Goal: Use online tool/utility: Utilize a website feature to perform a specific function

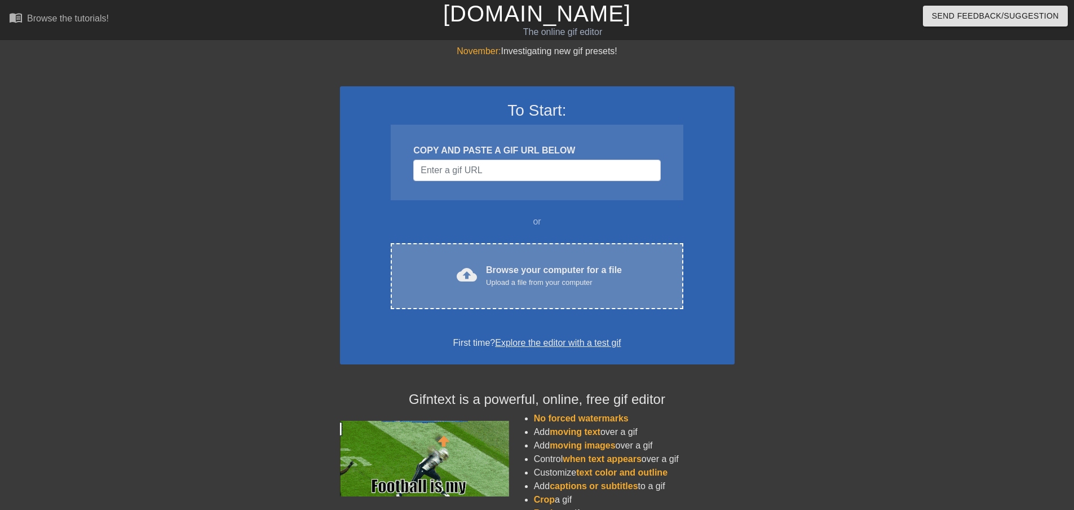
click at [635, 274] on div "cloud_upload Browse your computer for a file Upload a file from your computer" at bounding box center [536, 275] width 245 height 25
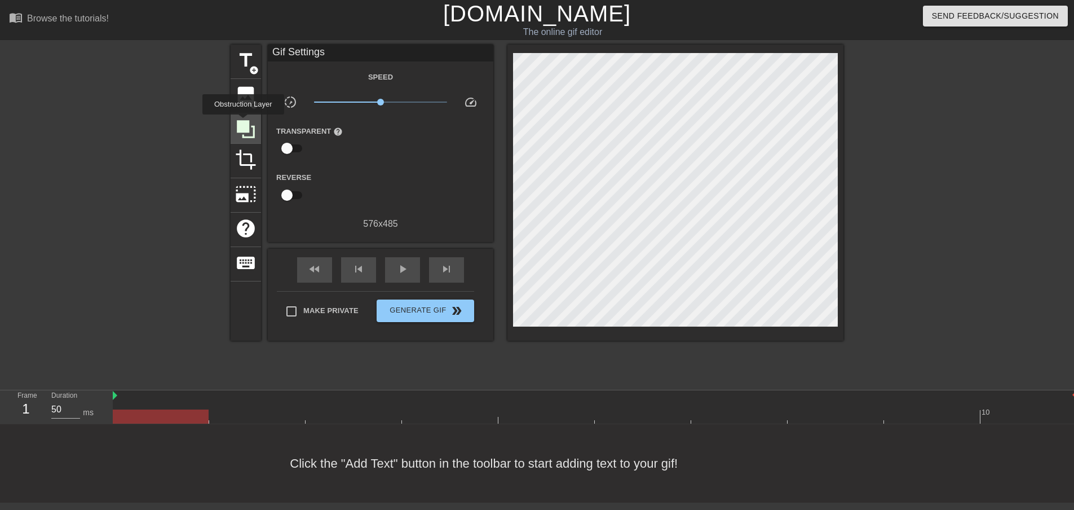
click at [243, 122] on icon at bounding box center [246, 129] width 18 height 18
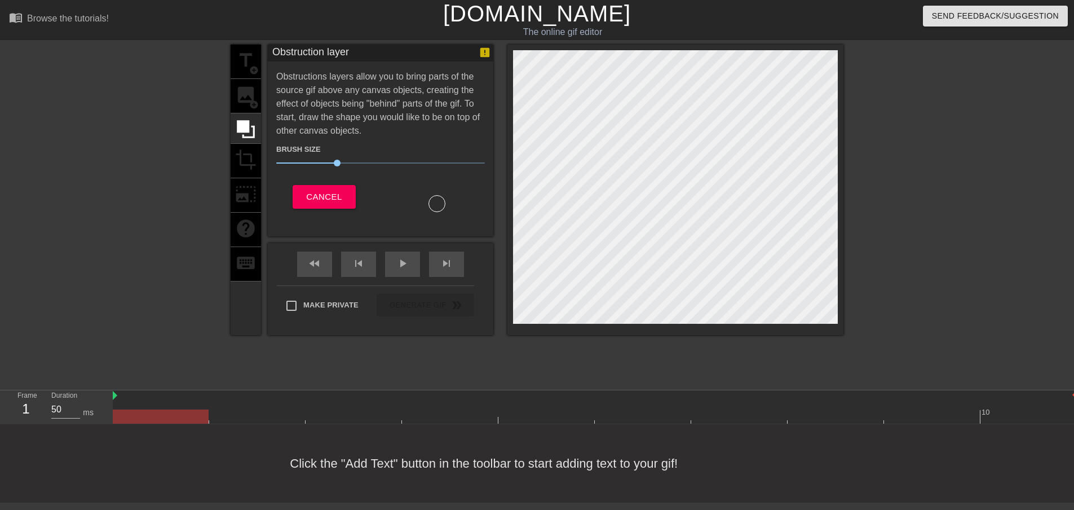
click at [236, 187] on div "title add_circle image add_circle crop photo_size_select_large help keyboard" at bounding box center [246, 190] width 30 height 290
click at [305, 198] on button "Cancel" at bounding box center [324, 197] width 63 height 24
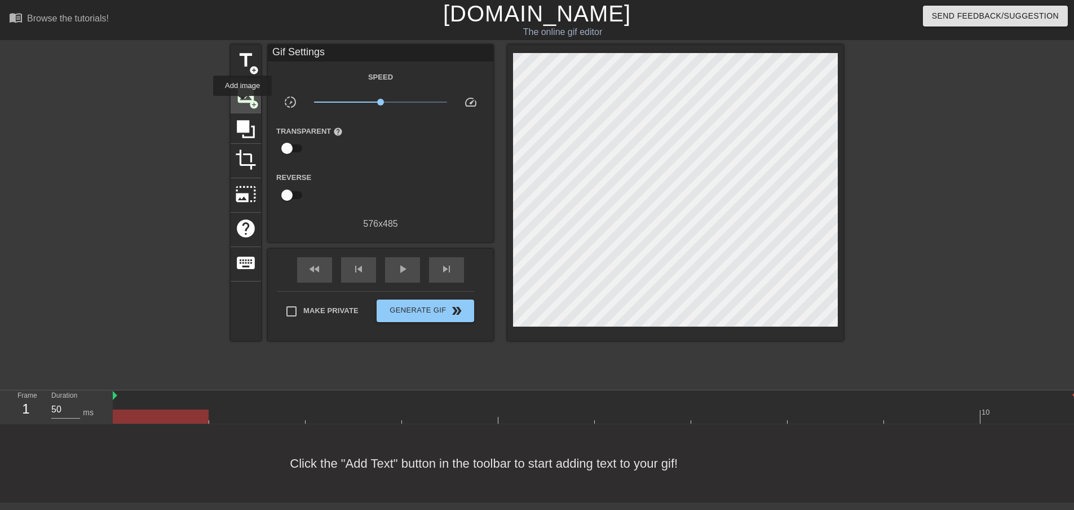
click at [242, 104] on span "image" at bounding box center [245, 94] width 21 height 21
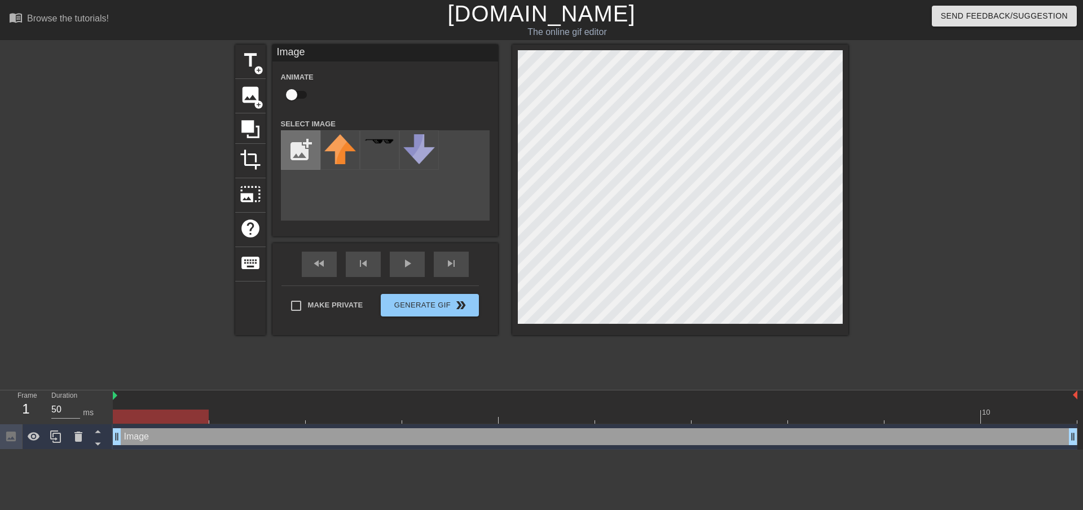
click at [293, 150] on input "file" at bounding box center [300, 150] width 38 height 38
type input "C:\fakepath\bsa.JPG"
click at [350, 157] on img at bounding box center [340, 146] width 32 height 25
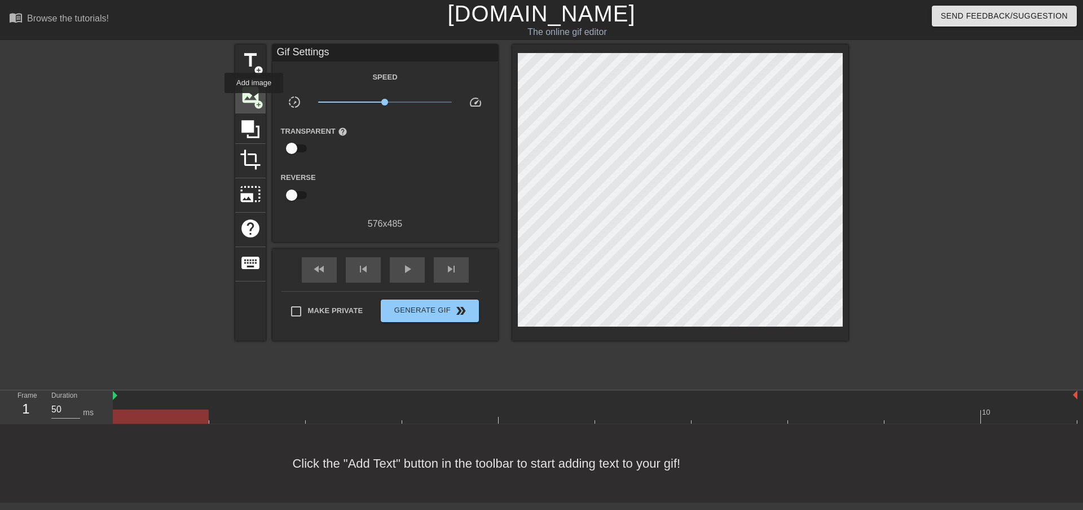
click at [254, 101] on span "add_circle" at bounding box center [259, 105] width 10 height 10
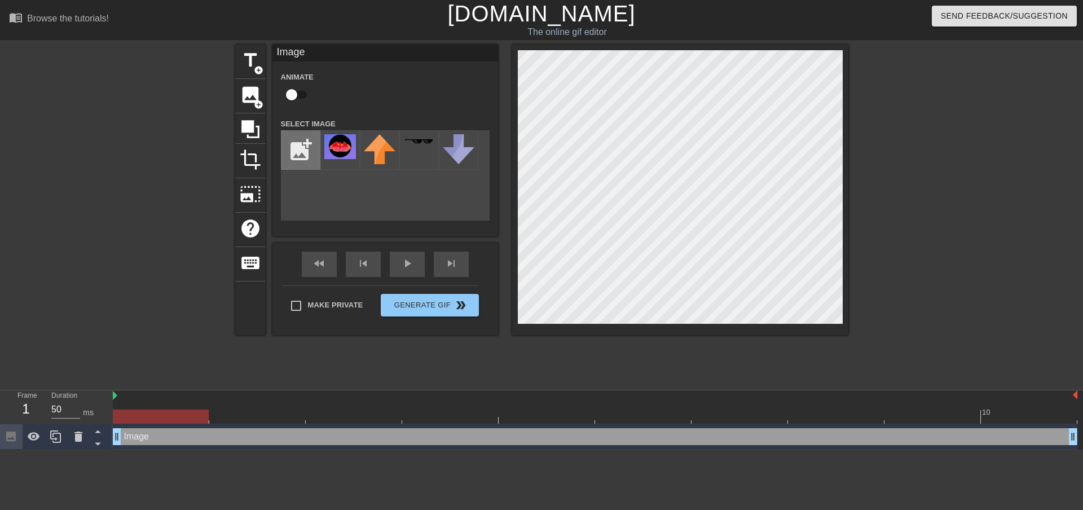
click at [308, 157] on input "file" at bounding box center [300, 150] width 38 height 38
type input "C:\fakepath\Untitled-1.png"
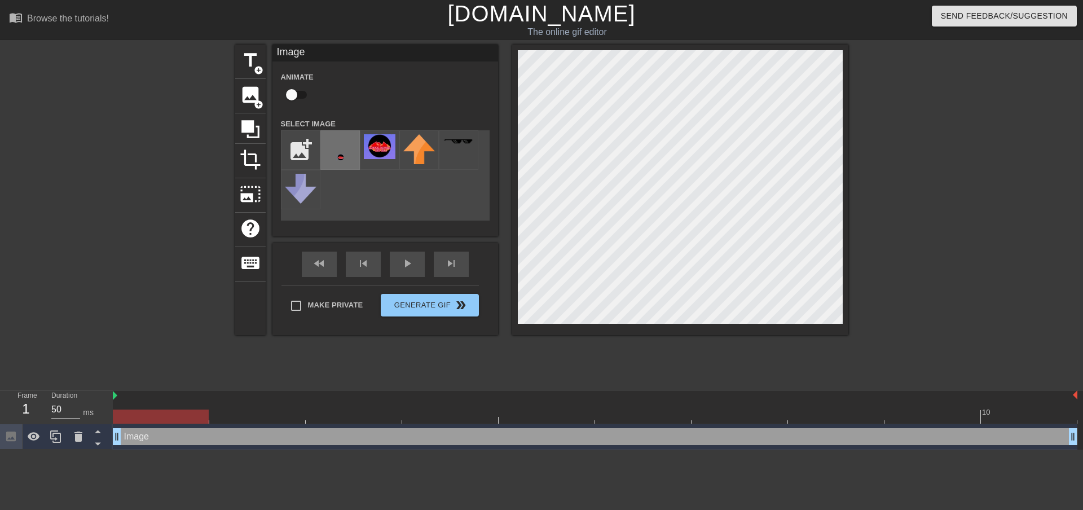
click at [339, 155] on img at bounding box center [340, 157] width 32 height 47
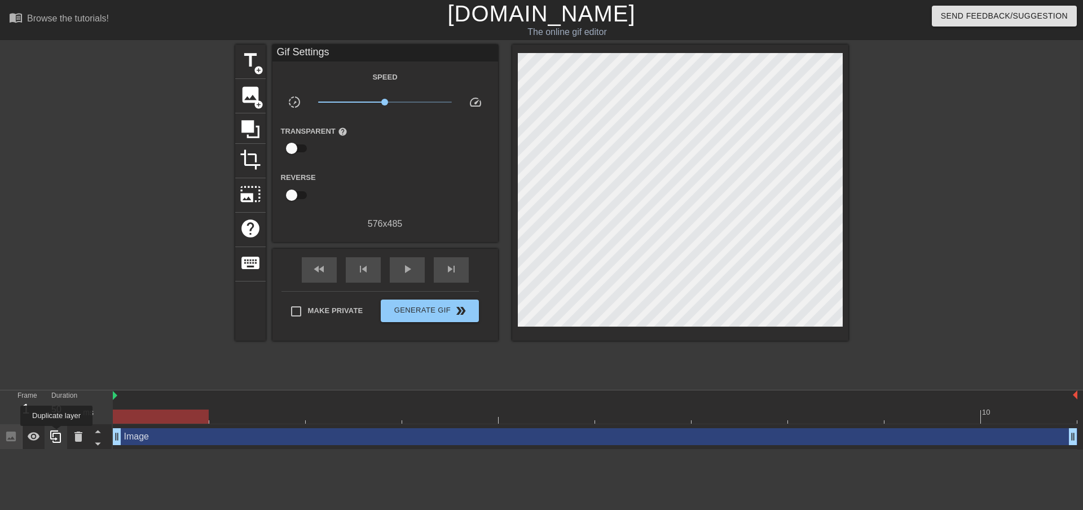
click at [56, 434] on icon at bounding box center [55, 436] width 11 height 12
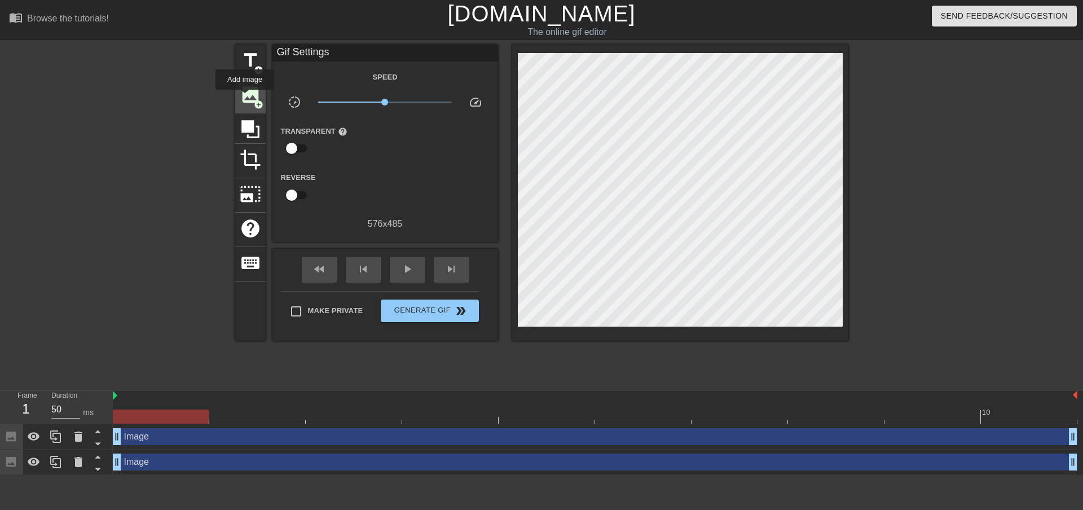
click at [245, 98] on span "image" at bounding box center [250, 94] width 21 height 21
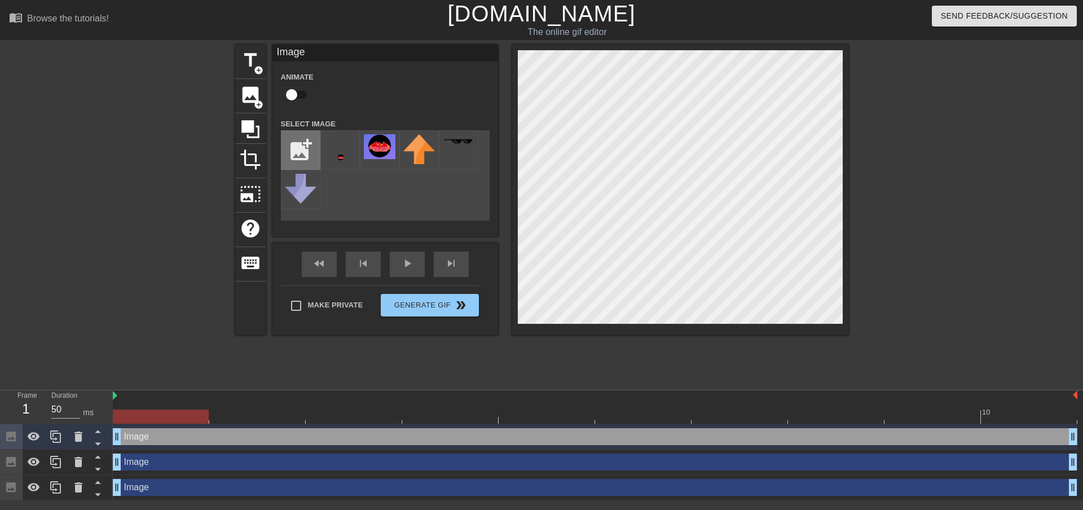
click at [307, 151] on input "file" at bounding box center [300, 150] width 38 height 38
type input "C:\fakepath\dg.png"
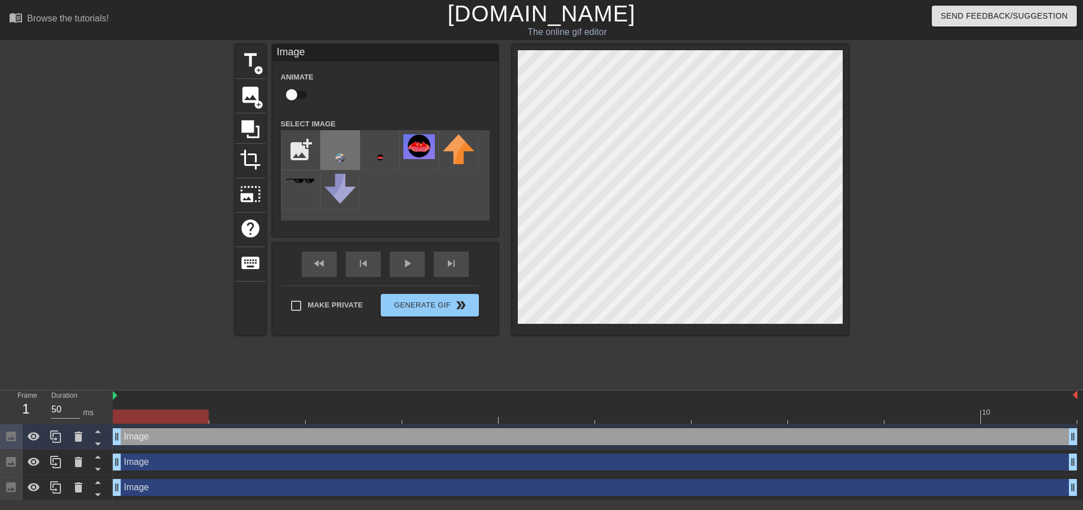
click at [341, 155] on img at bounding box center [340, 157] width 32 height 47
click at [313, 459] on div "Image drag_handle drag_handle" at bounding box center [595, 461] width 964 height 17
click at [482, 462] on div "Image drag_handle drag_handle" at bounding box center [595, 461] width 964 height 17
click at [239, 481] on div "Image drag_handle drag_handle" at bounding box center [595, 487] width 964 height 17
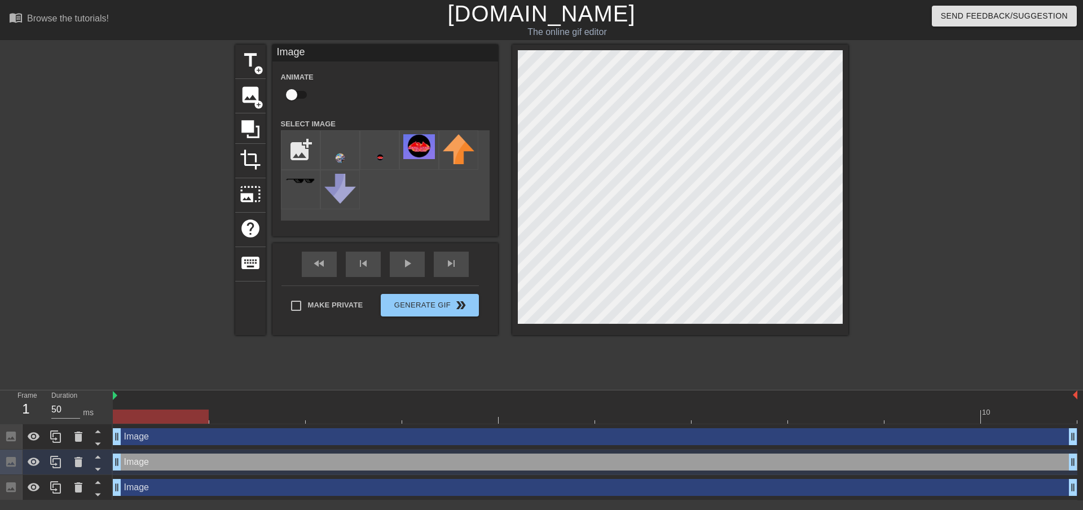
click at [623, 326] on div at bounding box center [680, 190] width 336 height 290
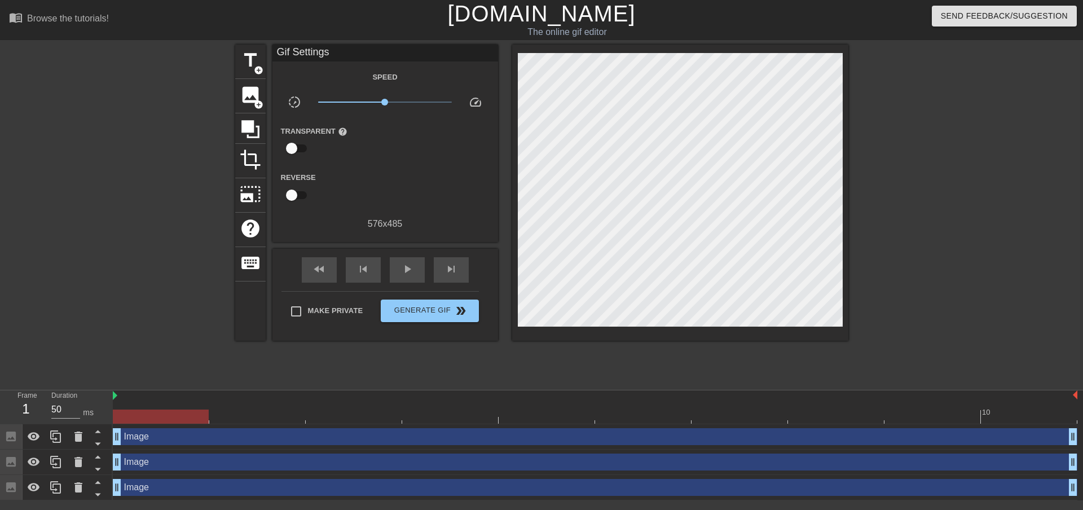
click at [652, 324] on div at bounding box center [680, 193] width 336 height 296
click at [251, 105] on div "image add_circle" at bounding box center [250, 96] width 30 height 34
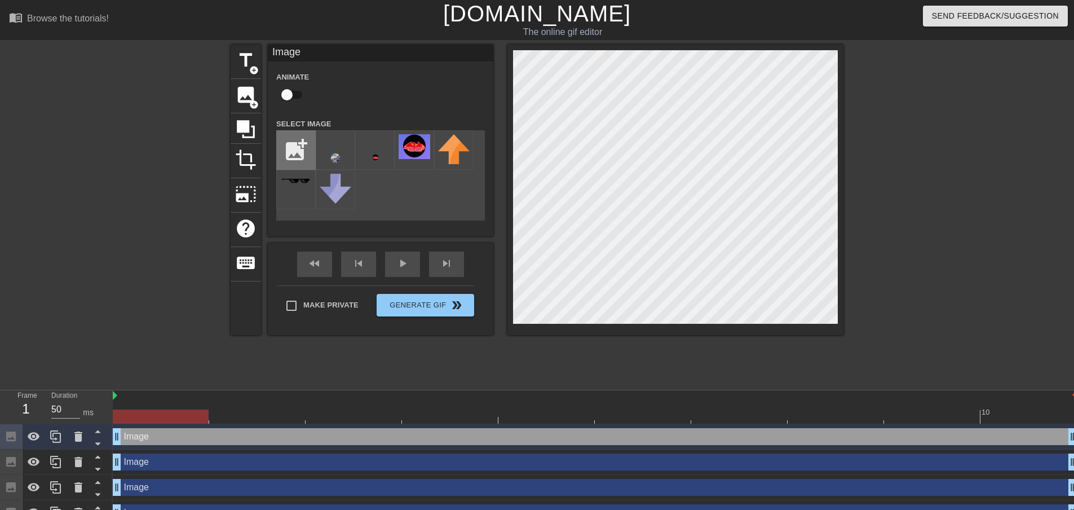
click at [299, 151] on input "file" at bounding box center [296, 150] width 38 height 38
type input "C:\fakepath\WW.png"
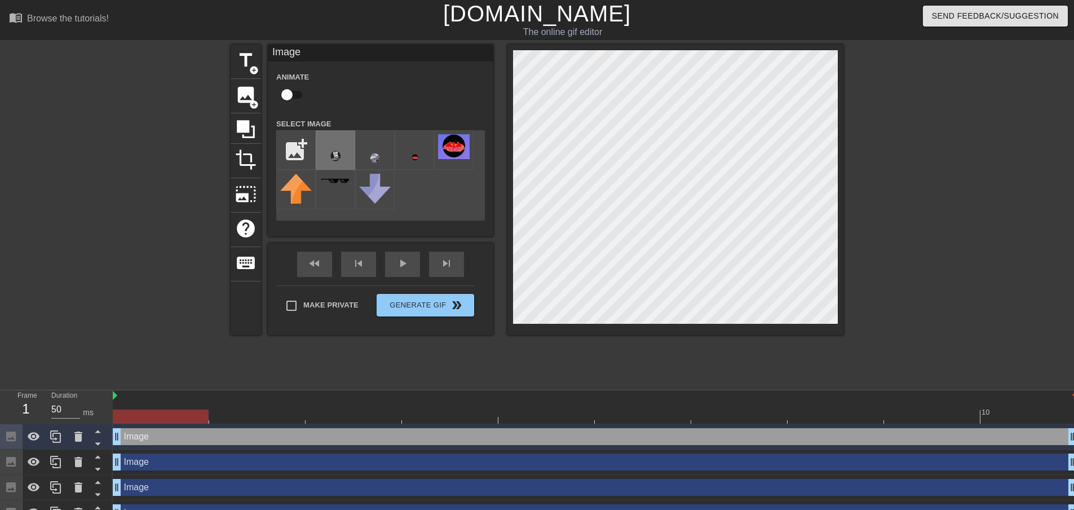
click at [350, 159] on img at bounding box center [336, 157] width 32 height 47
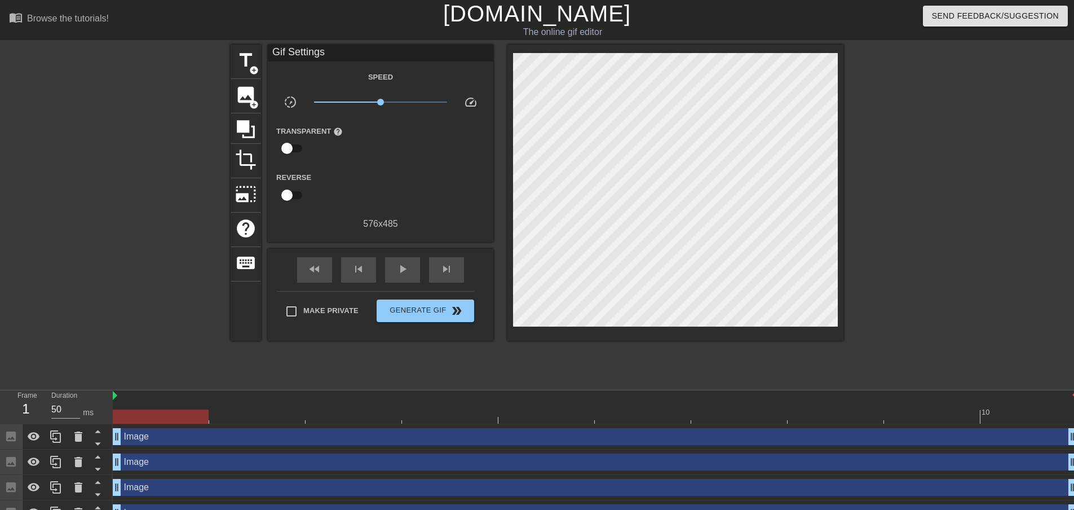
click at [905, 233] on div at bounding box center [941, 214] width 169 height 338
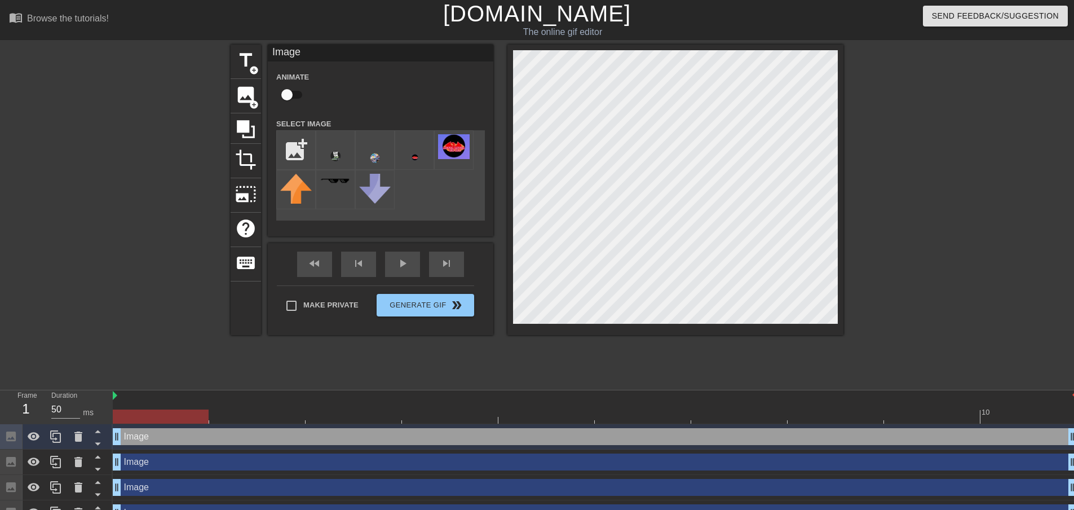
click at [851, 176] on div "title add_circle image add_circle crop photo_size_select_large help keyboard Im…" at bounding box center [537, 214] width 1074 height 338
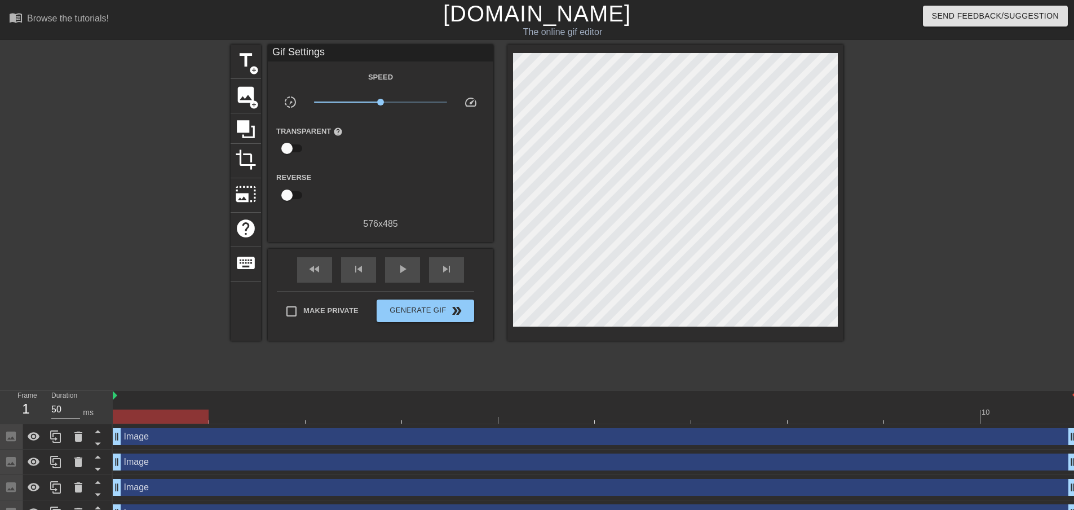
click at [849, 125] on div "title add_circle image add_circle crop photo_size_select_large help keyboard Gi…" at bounding box center [537, 214] width 1074 height 338
click at [246, 74] on div "title add_circle" at bounding box center [246, 62] width 30 height 34
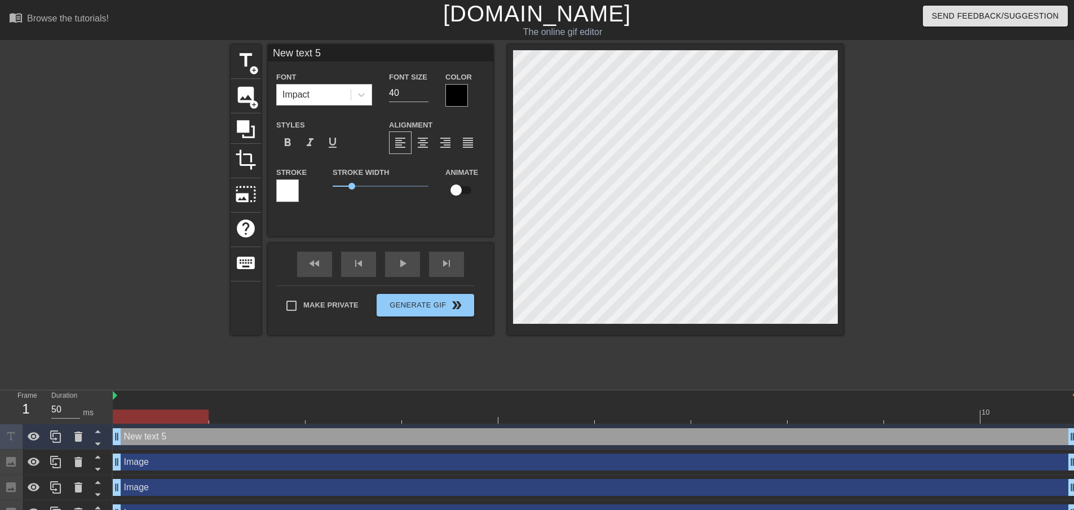
scroll to position [2, 2]
type input "G"
type textarea "G"
type input "Ga"
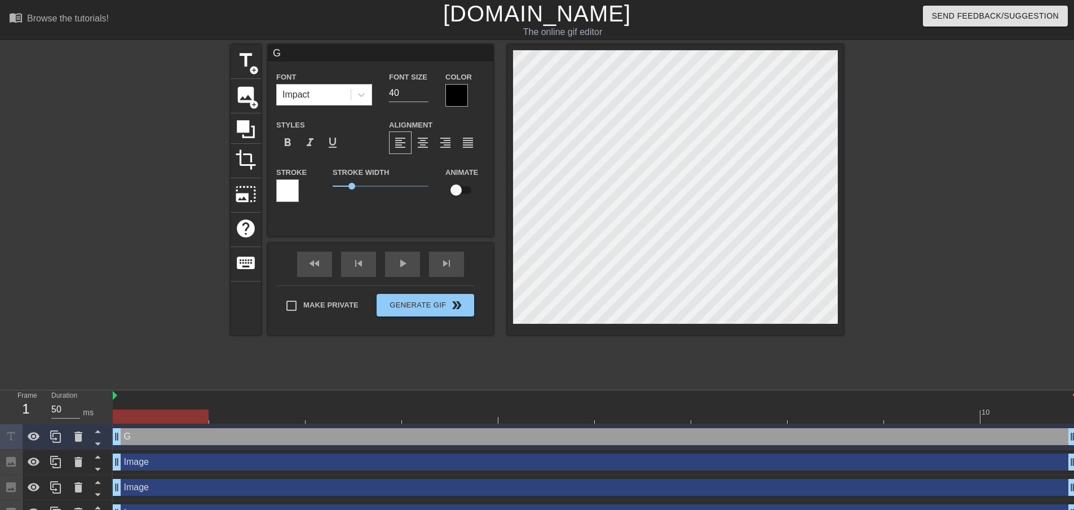
type textarea "Ga"
type input "Gab"
type textarea "Gab"
type input "Gabr"
type textarea "Gabr"
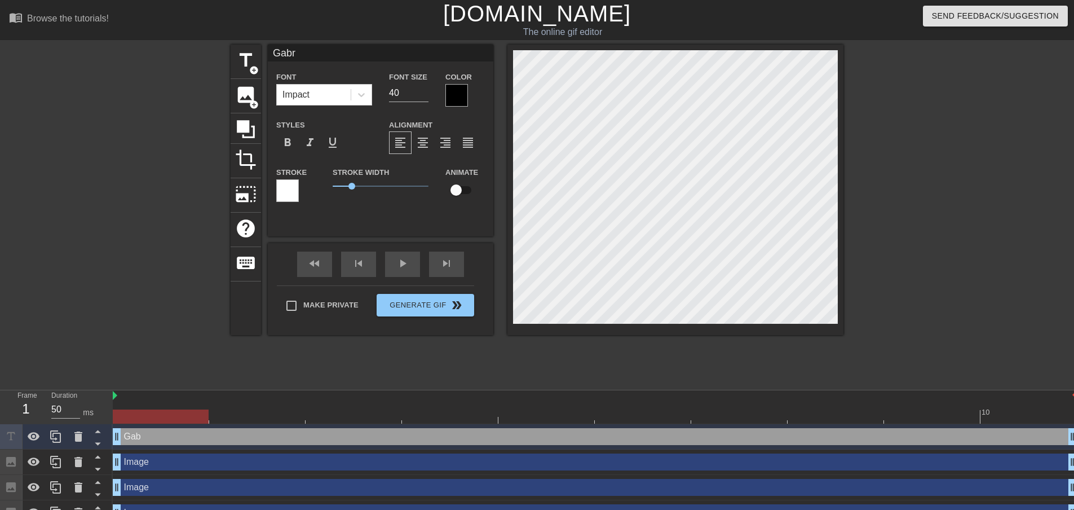
type input "Gabri"
type textarea "Gabri"
type input "Gabrie"
type textarea "Gabrie"
type input "[PERSON_NAME]"
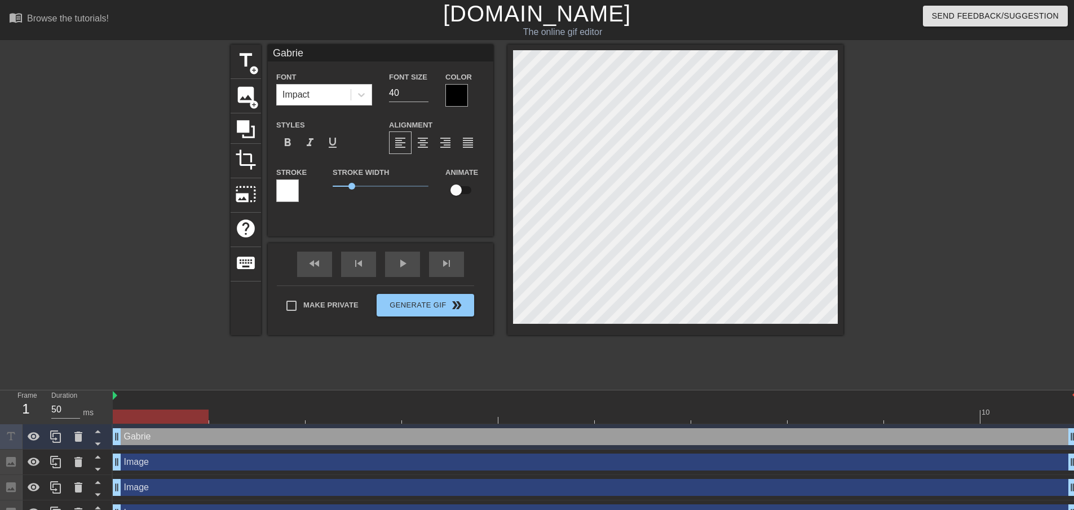
type textarea "[PERSON_NAME]"
type input "Gabrie"
type textarea "Gabrie"
type input "Gabri"
type textarea "Gabri"
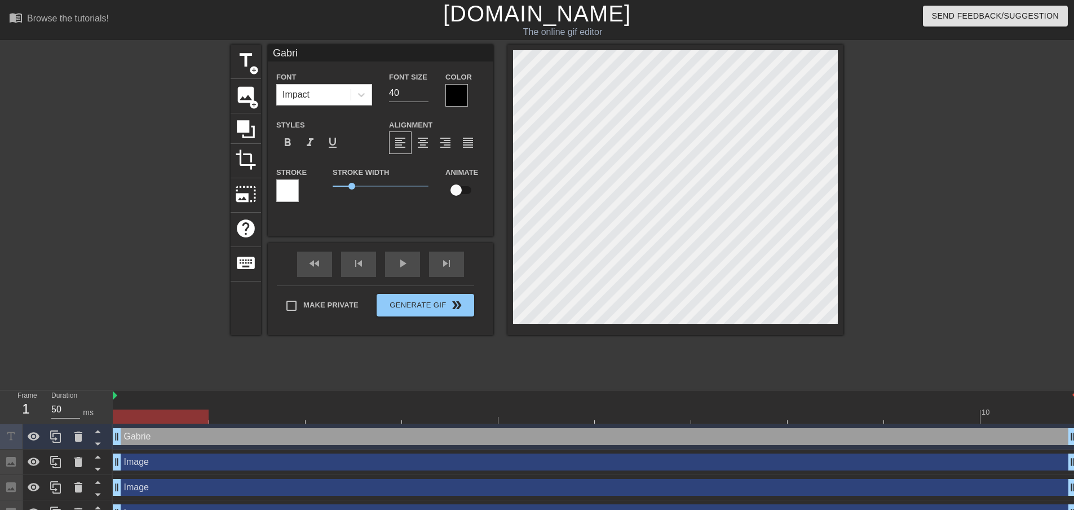
type input "Gabr"
type textarea "Gabr"
type input "Gab"
type textarea "Gab"
type input "Ga"
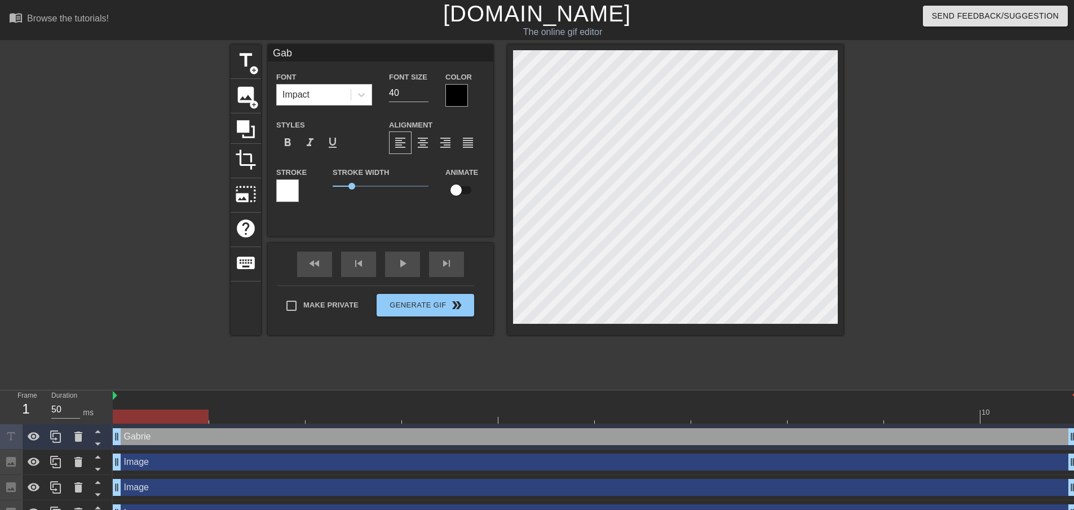
type textarea "Ga"
type input "G"
type textarea "G"
type input "Ga"
type textarea "Ga"
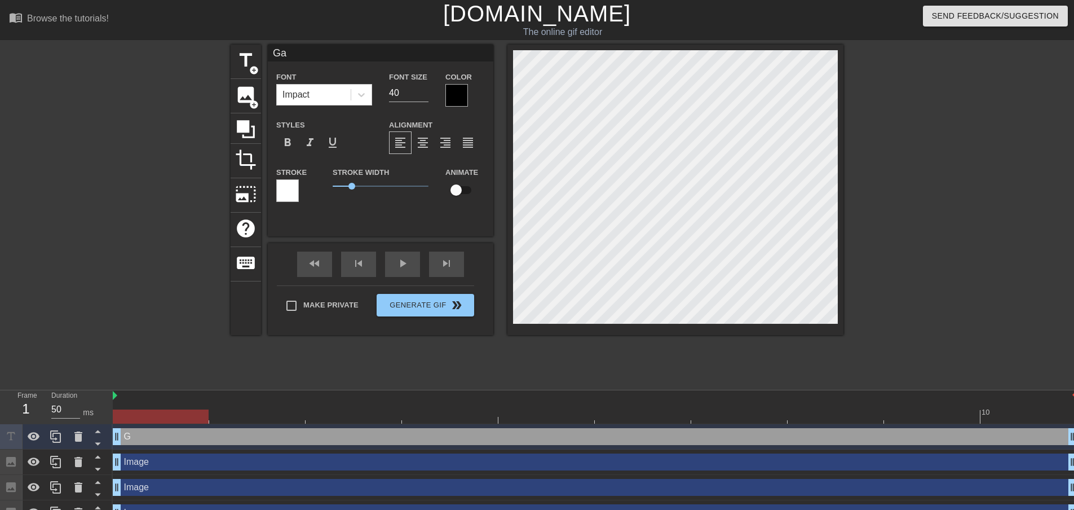
type input "Gal"
type textarea "Gal"
type input "Gala"
type textarea "Gala"
type input "Galax"
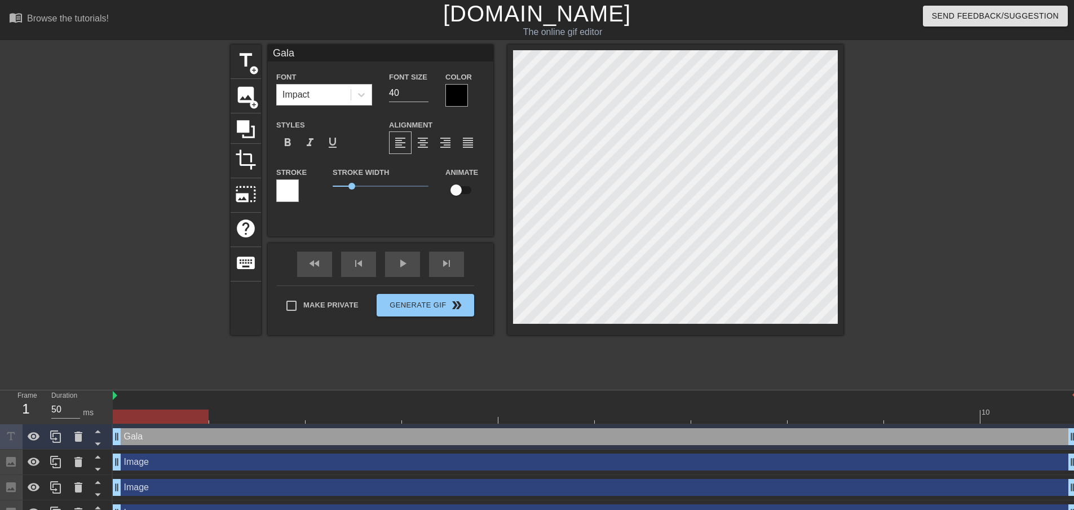
type textarea "Galax"
type input "Galaxy"
type textarea "Galaxy"
type input "Galaxy"
type textarea "Galaxy"
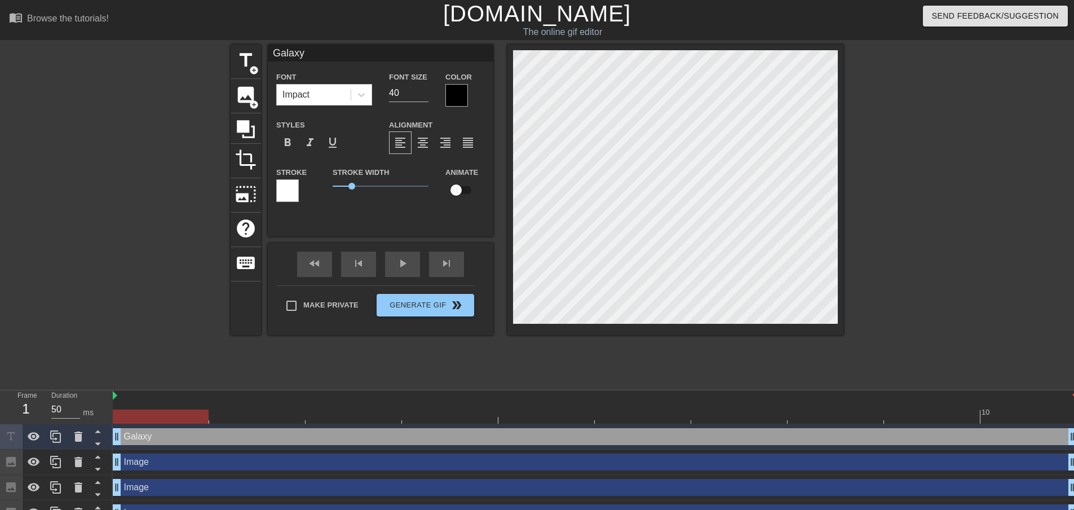
scroll to position [2, 2]
type input "Galaxy &"
type textarea "Galaxy &"
type input "Galaxy &"
type textarea "Galaxy &"
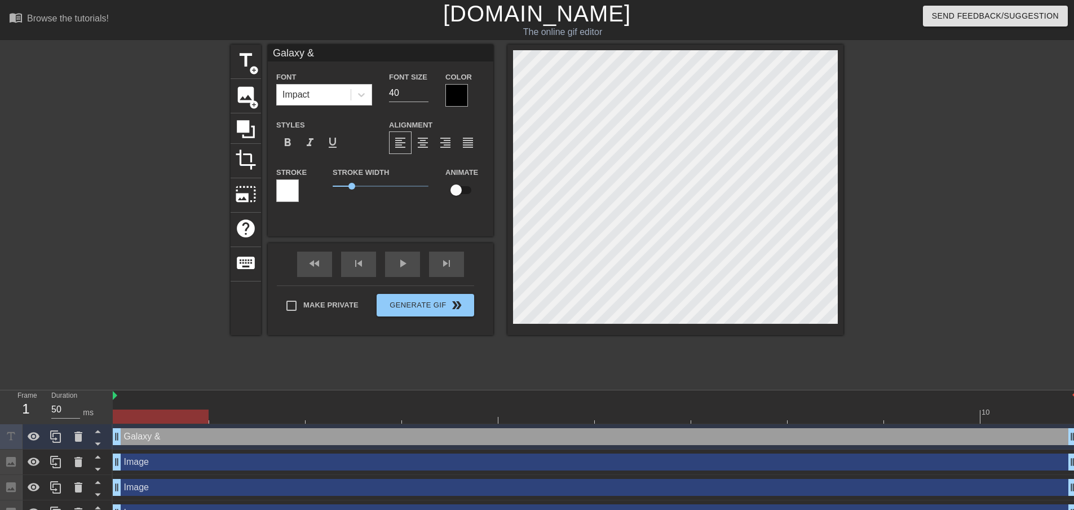
type input "Galaxy & W"
type textarea "Galaxy & W"
type input "Galaxy & Wh"
type textarea "Galaxy & Wh"
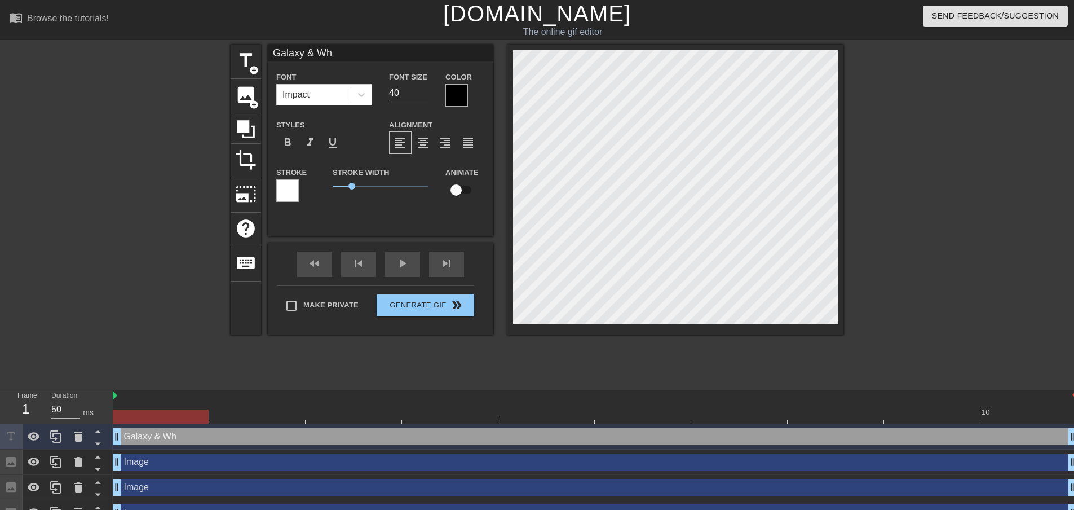
type input "Galaxy & Whi"
type textarea "Galaxy & Whi"
type input "Galaxy & Whip"
type textarea "Galaxy & Whip"
type input "Galaxy & Whipl"
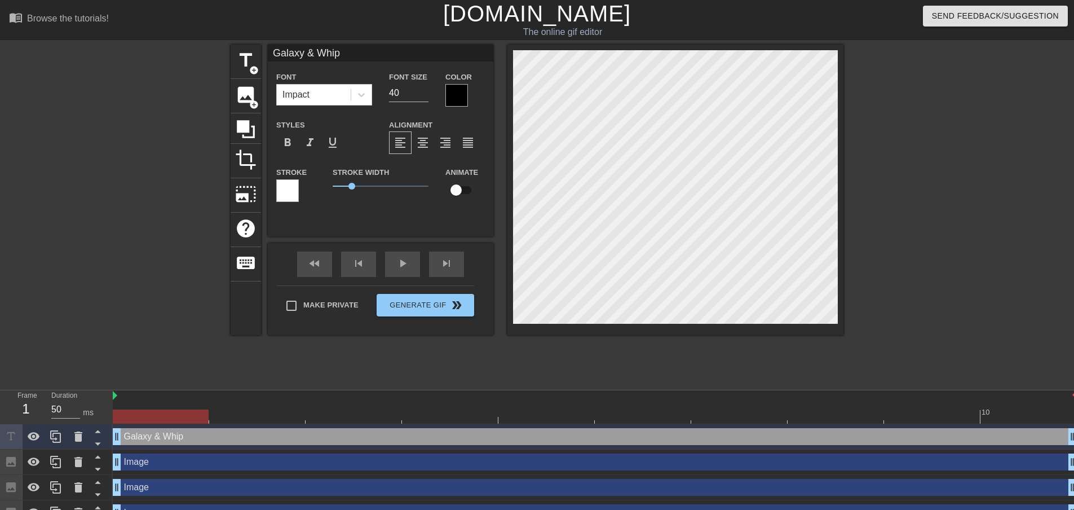
type textarea "Galaxy & Whipl"
type input "Galaxy & Whipla"
type textarea "Galaxy & Whipla"
type input "Galaxy & Whiplas"
type textarea "Galaxy & Whiplas"
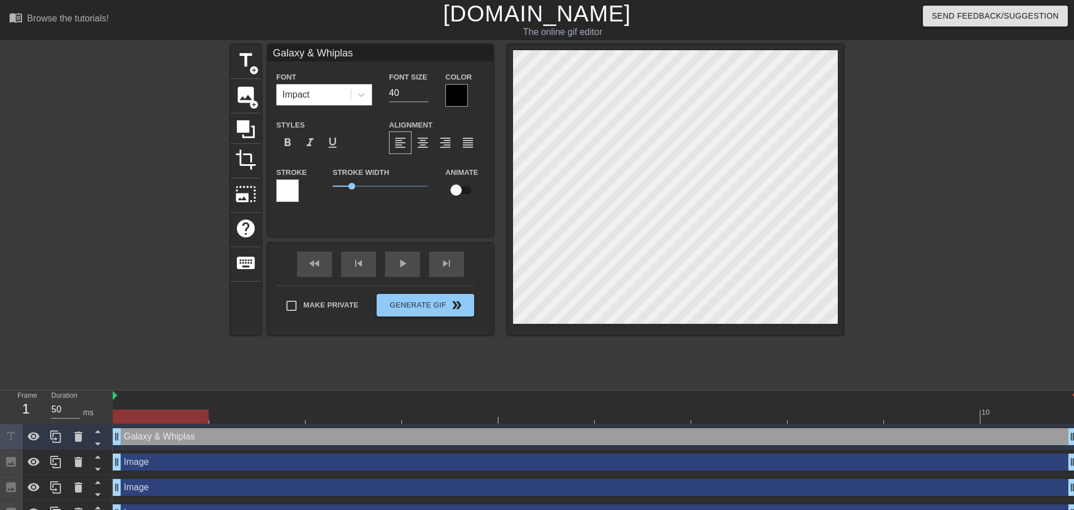
type input "Galaxy & Whiplash"
type textarea "Galaxy & Whiplash"
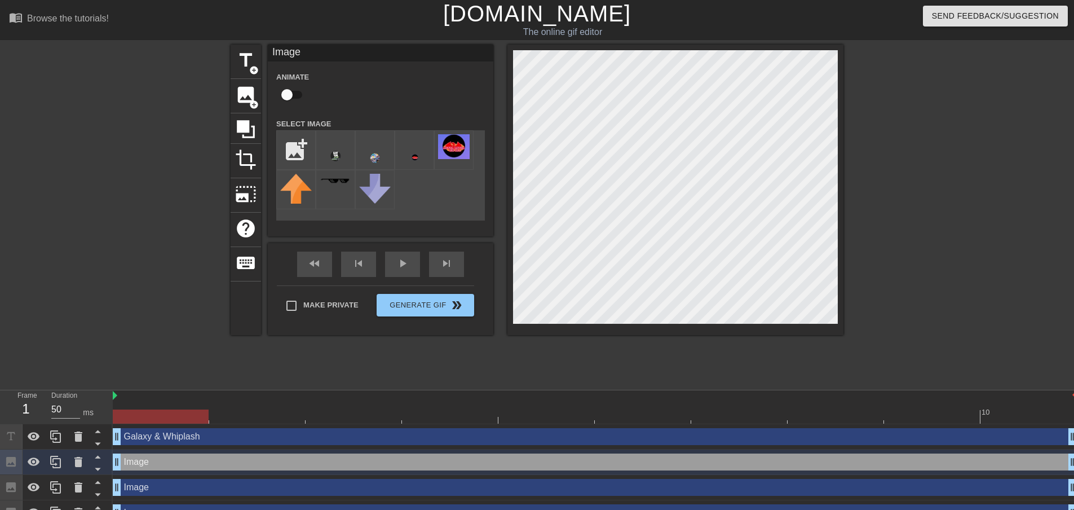
click at [472, 439] on div "Galaxy & Whiplash drag_handle drag_handle" at bounding box center [595, 436] width 964 height 17
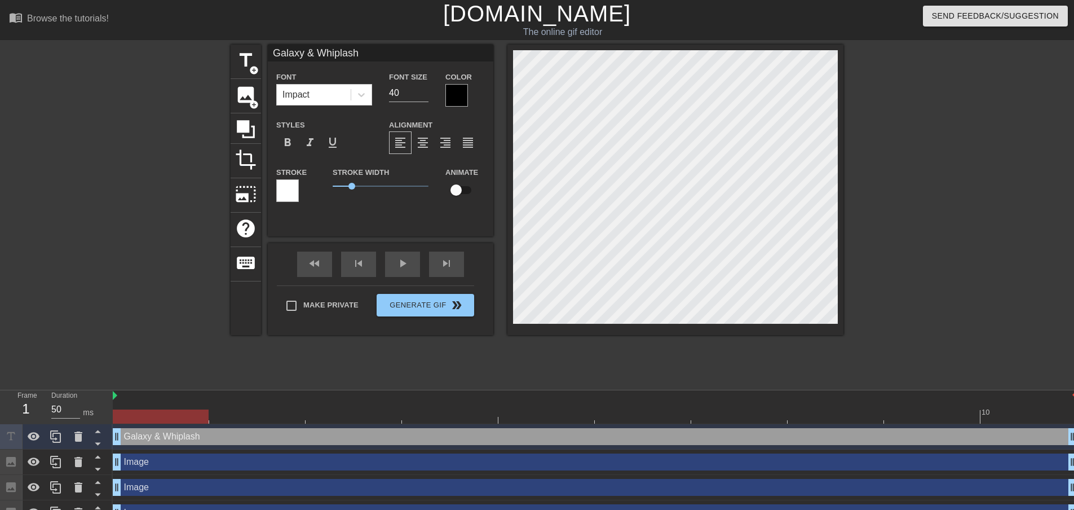
click at [919, 171] on div at bounding box center [941, 214] width 169 height 338
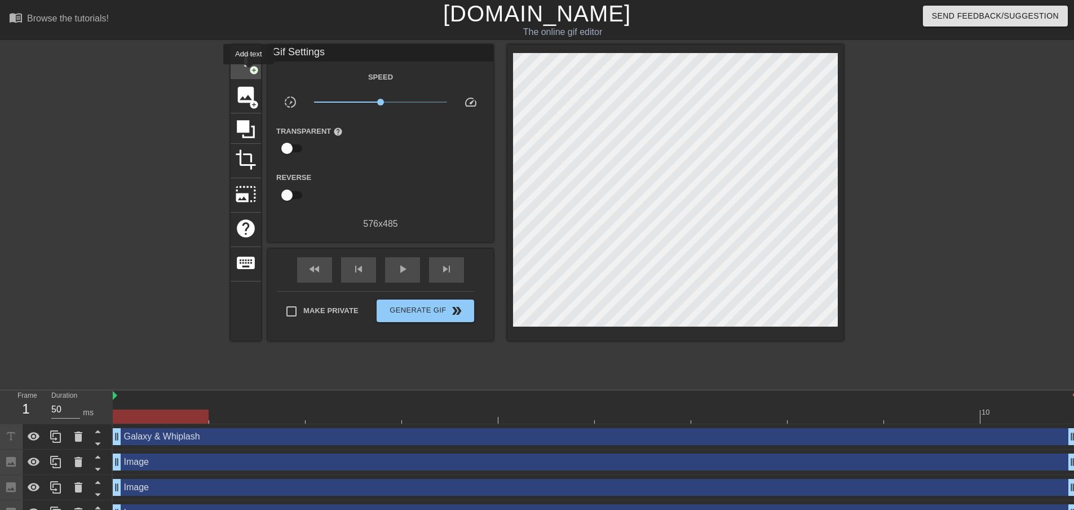
click at [249, 72] on div "title add_circle" at bounding box center [246, 62] width 30 height 34
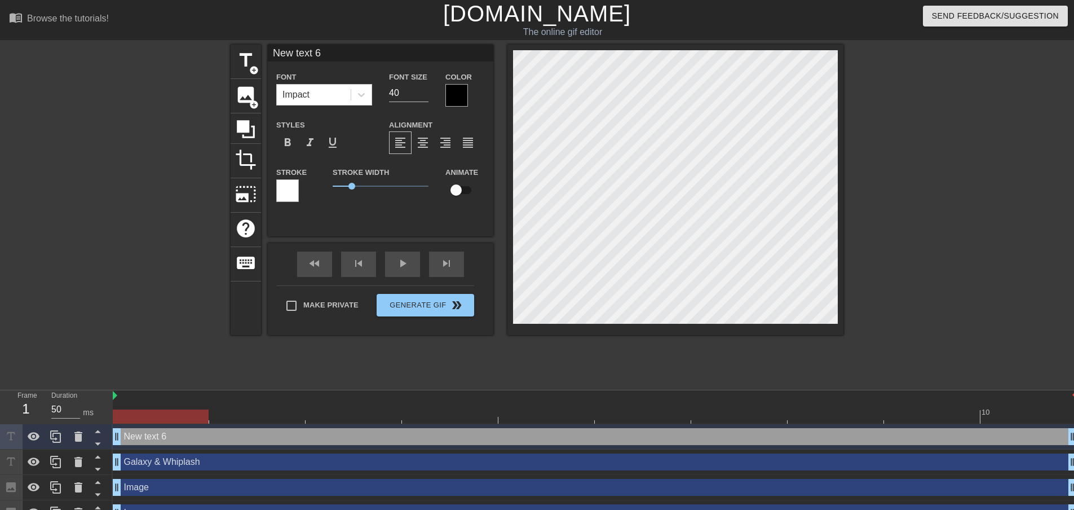
scroll to position [2, 3]
type input "W"
type textarea "W"
type input "Wi"
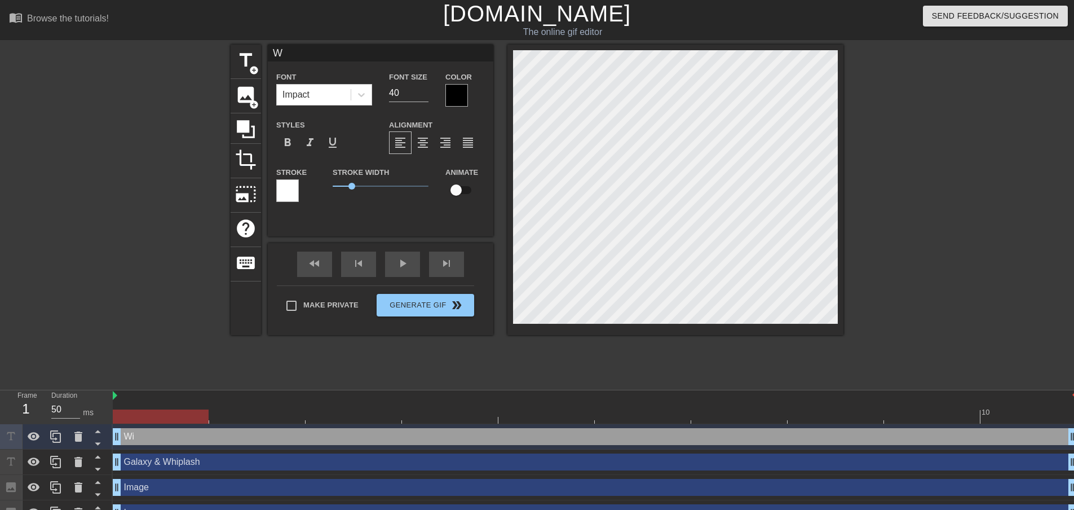
type textarea "Wi"
type input "Wil"
type textarea "Wil"
type input "Will"
type textarea "Will"
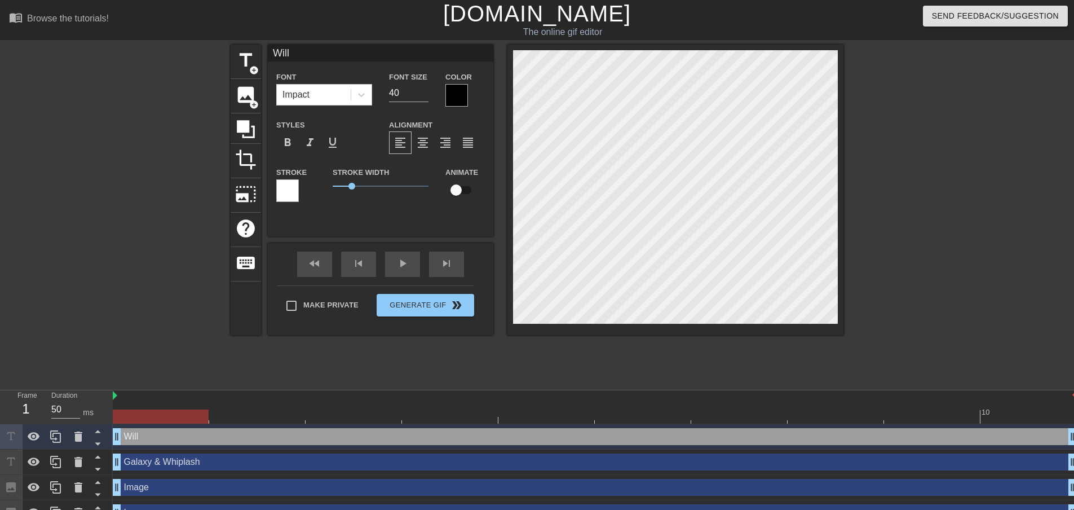
type input "Will"
type textarea "Will"
type input "Will R"
type textarea "Will R"
type input "Will Re"
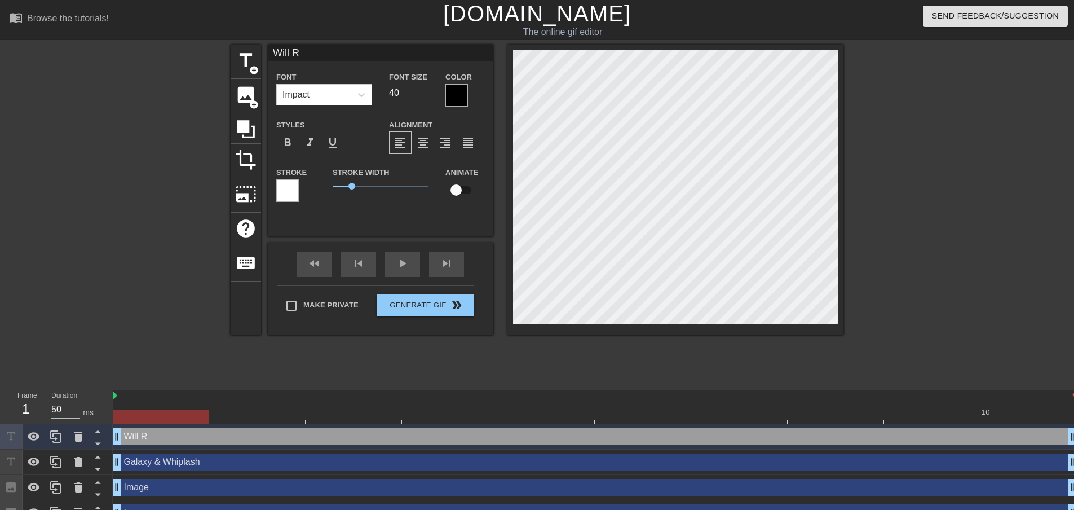
type textarea "Will Re"
type input "Will Res"
type textarea "Will Res"
type input "Will Rest"
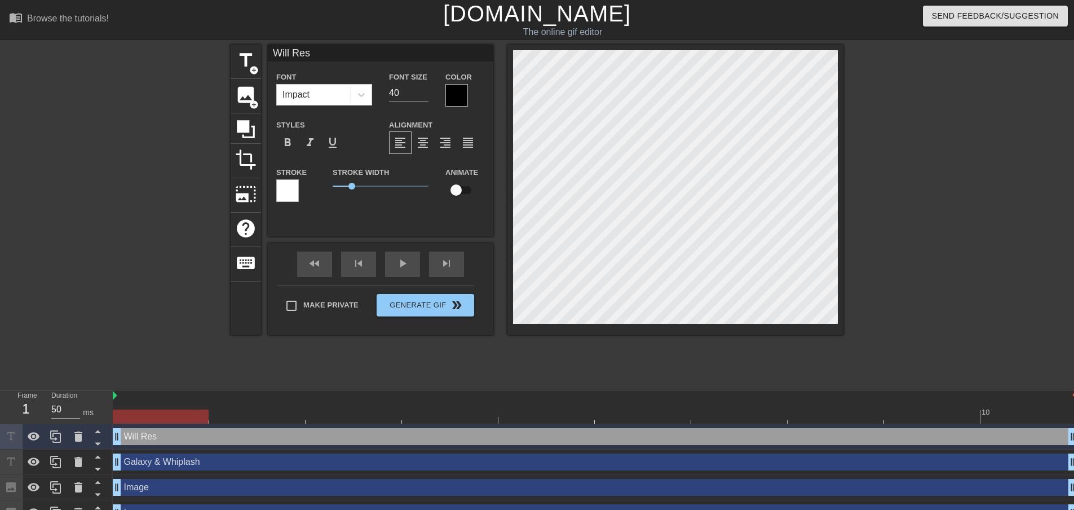
type textarea "Will Rest"
type input "Will Resto"
type textarea "Will Resto"
type input "Will Restor"
type textarea "Will Restore"
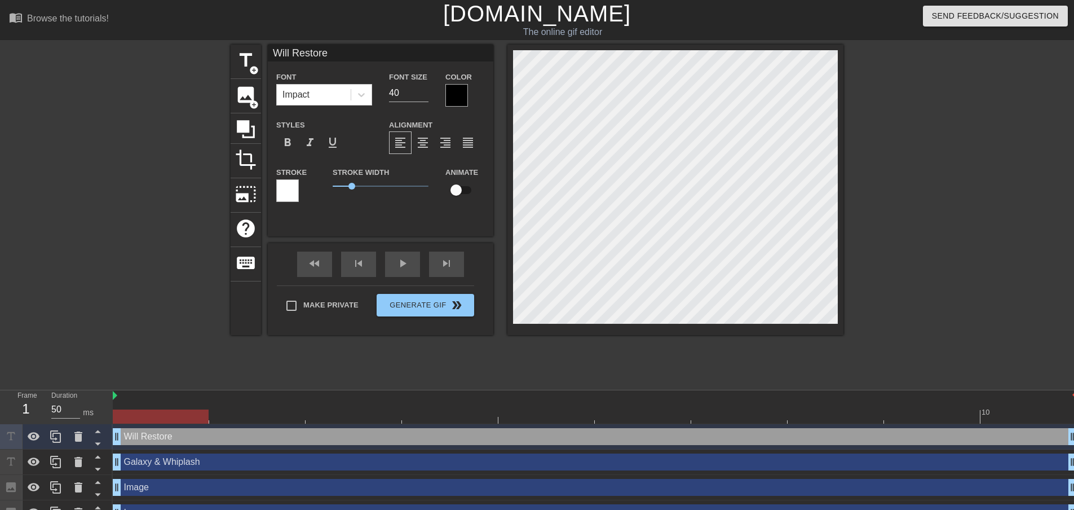
scroll to position [2, 3]
type input "Will Restore"
type textarea "Will Restore"
type input "Will Restore O"
type textarea "Will Restore O"
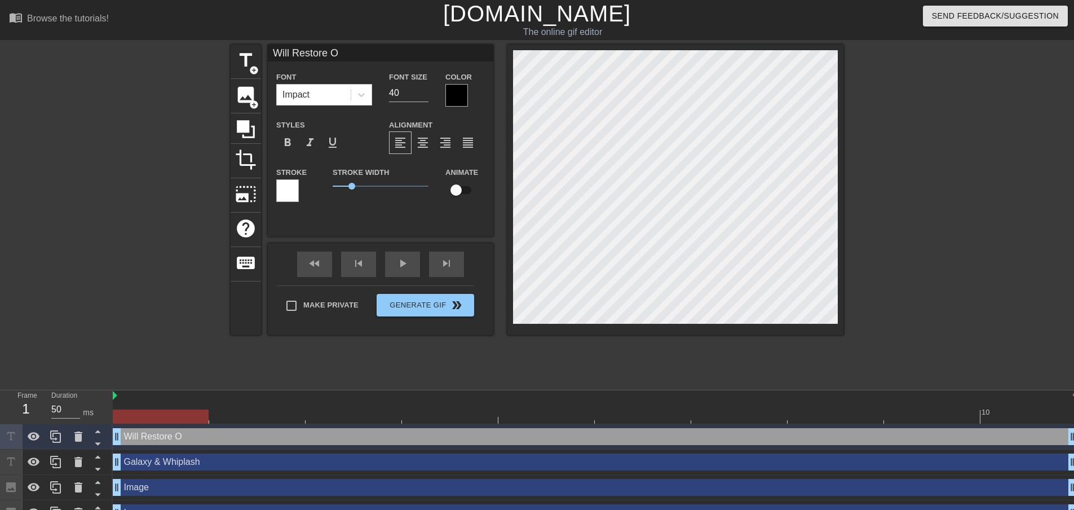
type input "Will Restore OR"
type textarea "Will Restore OR"
type input "Will Restore ORd"
type textarea "Will Restore ORd"
type input "Will Restore ORde"
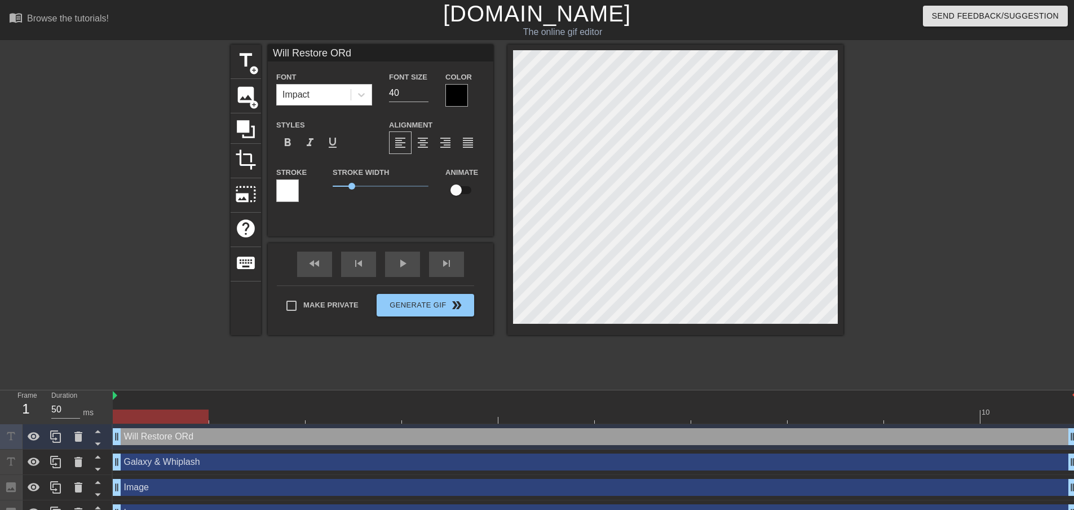
type textarea "Will Restore ORde"
type input "Will Restore ORder"
type textarea "Will Restore ORder"
type input "Will Restore ORde"
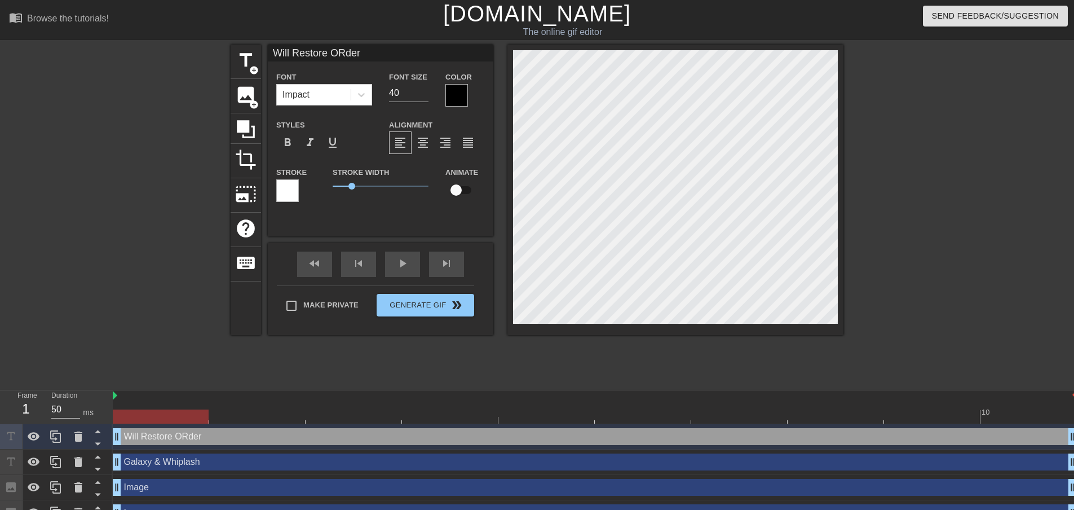
type textarea "Will Restore ORde"
type input "Will Restore ORd"
type textarea "Will Restore ORd"
type input "Will Restore OR"
type textarea "Will Restore OR"
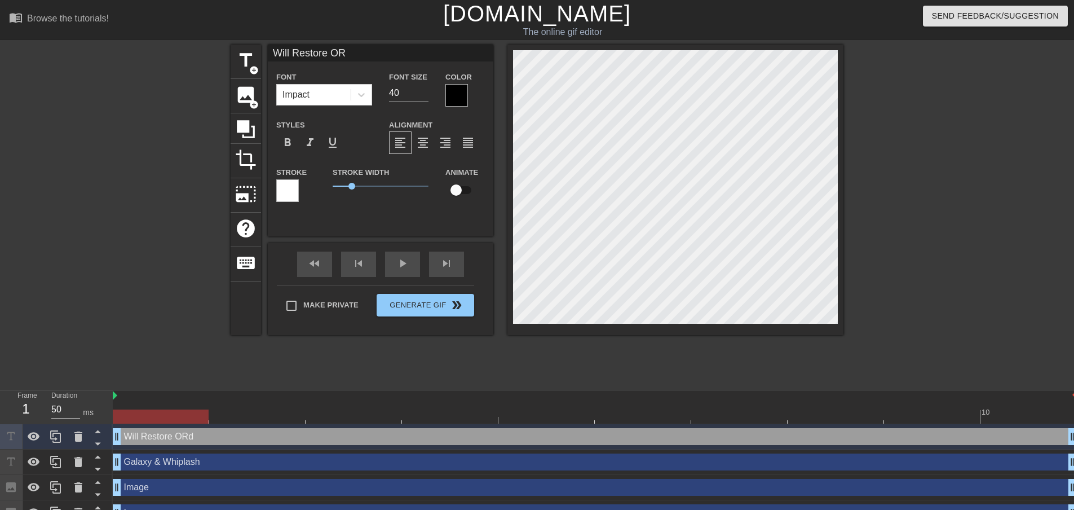
scroll to position [2, 5]
type input "Will Restore O"
type textarea "Will Restore O"
type input "Will Restore Or"
type textarea "Will Restore Or"
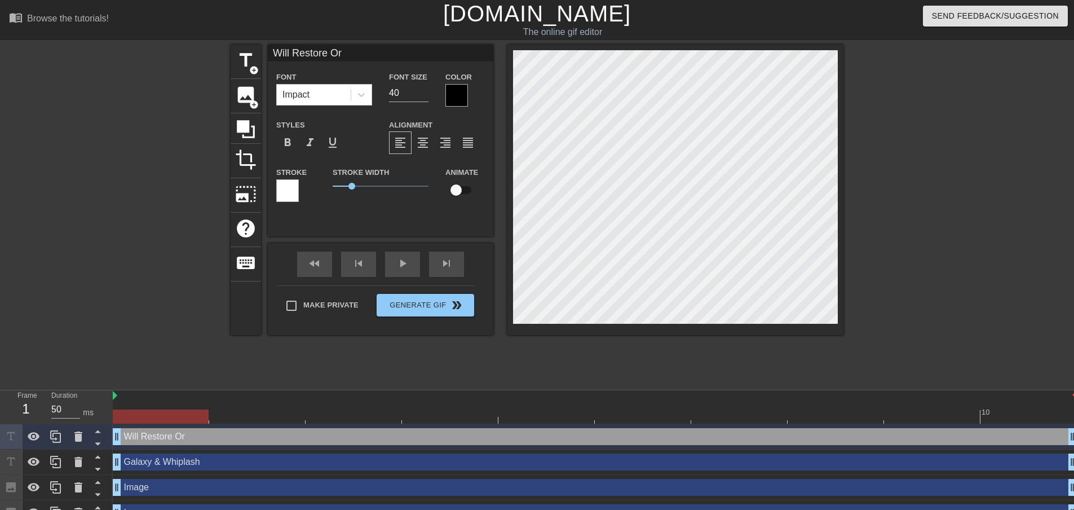
type input "Will Restore Ord"
type textarea "Will Restore Ord"
type input "Will Restore Orde"
type textarea "Will Restore Orde"
type input "Will Restore Order"
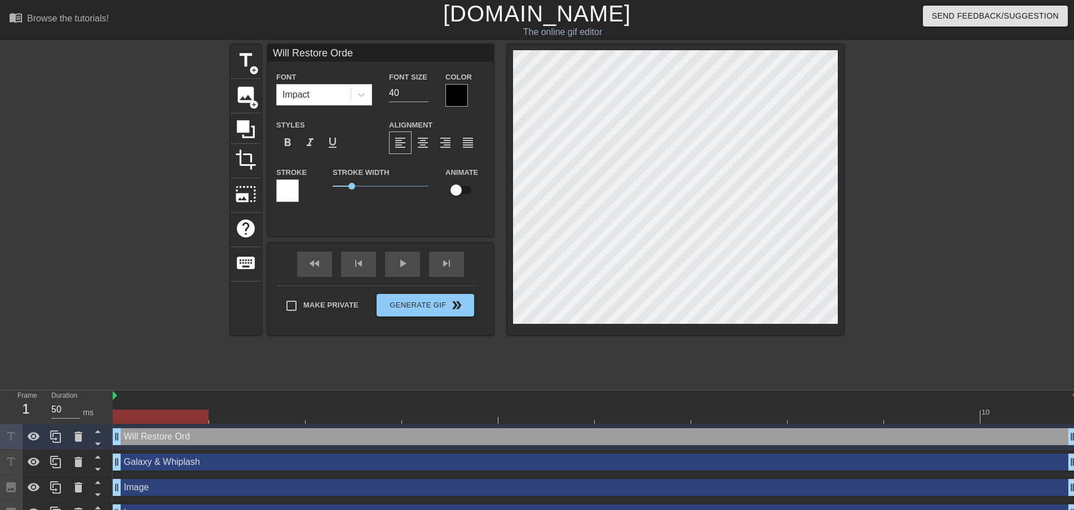
type textarea "Will Restore Order"
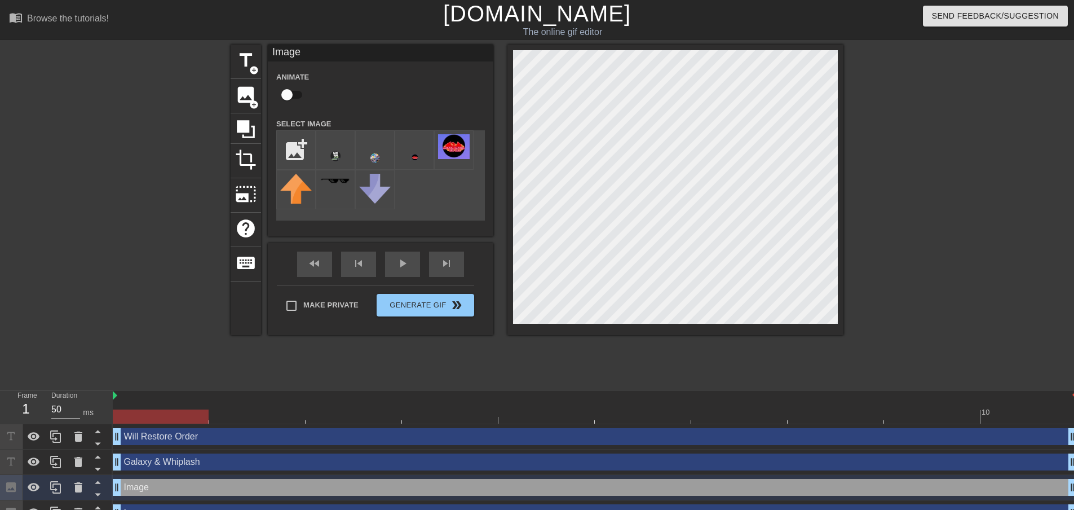
click at [506, 436] on div "Will Restore Order drag_handle drag_handle" at bounding box center [595, 436] width 964 height 17
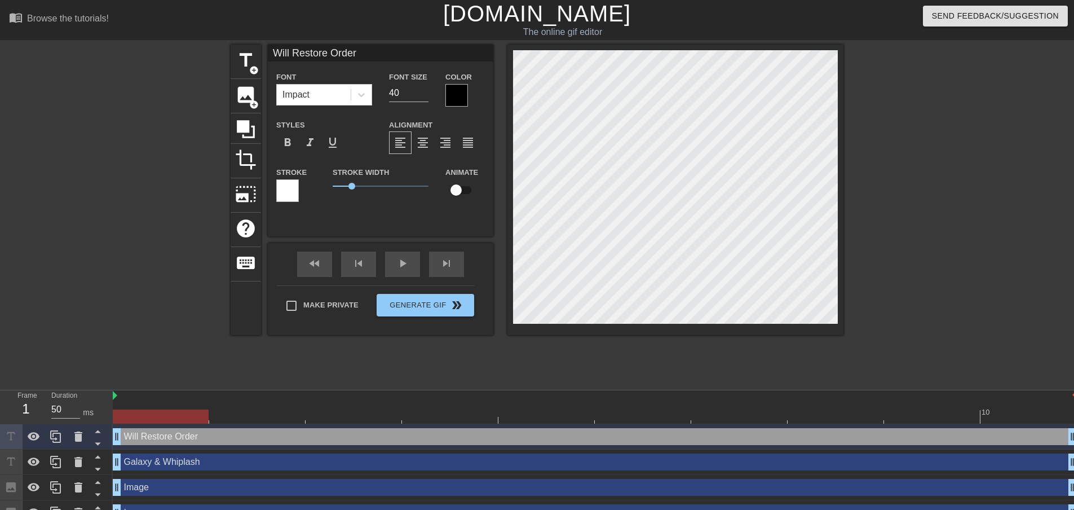
click at [517, 455] on div "Galaxy & Whiplash drag_handle drag_handle" at bounding box center [595, 461] width 964 height 17
type input "Galaxy & Whiplash"
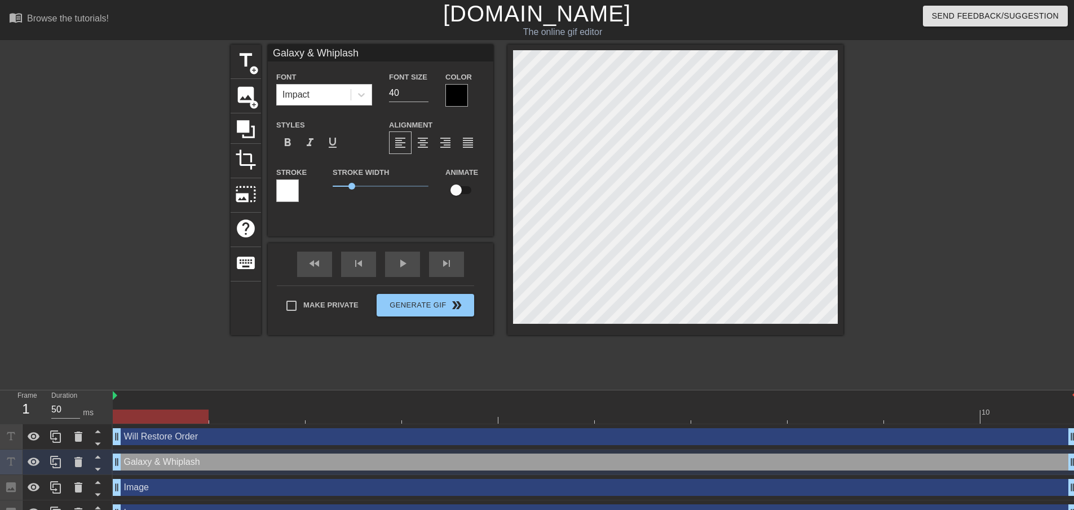
click at [874, 135] on div at bounding box center [941, 214] width 169 height 338
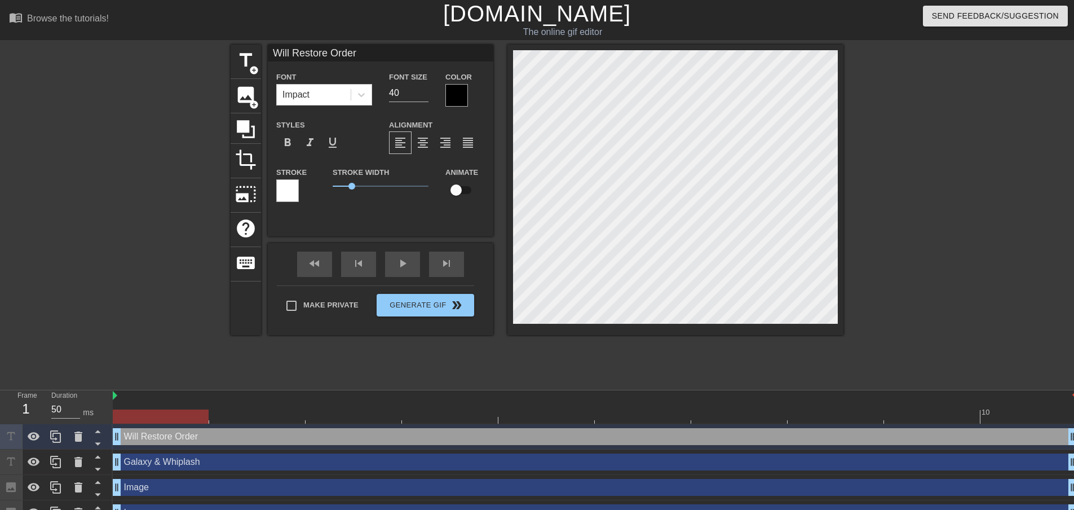
click at [938, 298] on div at bounding box center [941, 214] width 169 height 338
click at [943, 310] on div at bounding box center [941, 214] width 169 height 338
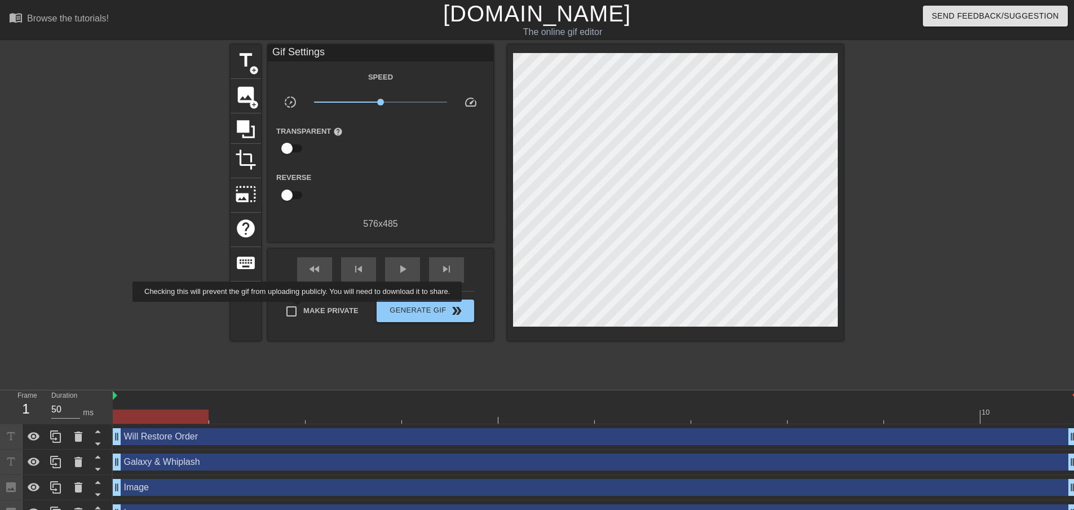
click at [299, 310] on input "Make Private" at bounding box center [292, 311] width 24 height 24
checkbox input "true"
click at [420, 308] on span "Generate Gif double_arrow" at bounding box center [425, 311] width 89 height 14
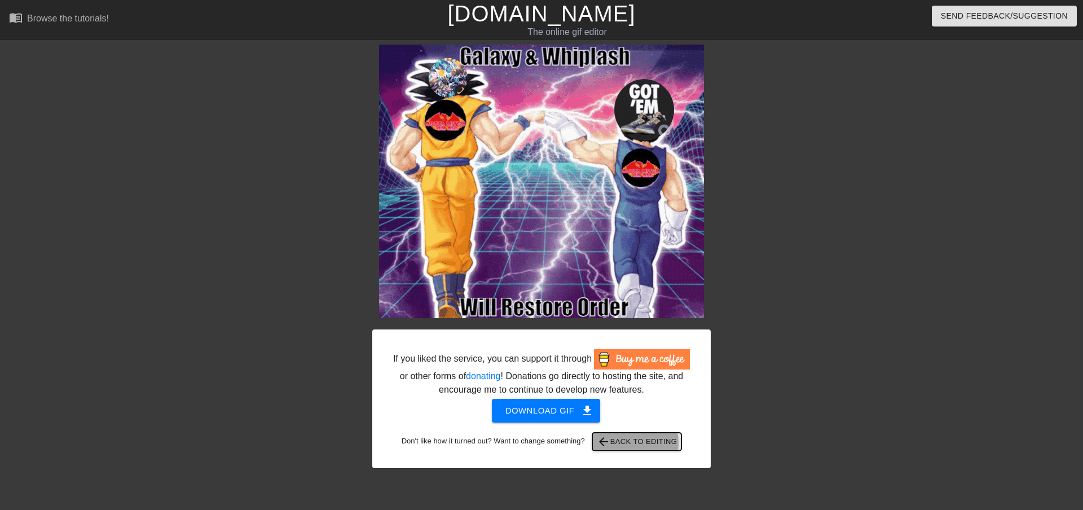
click at [623, 443] on span "arrow_back Back to Editing" at bounding box center [637, 442] width 81 height 14
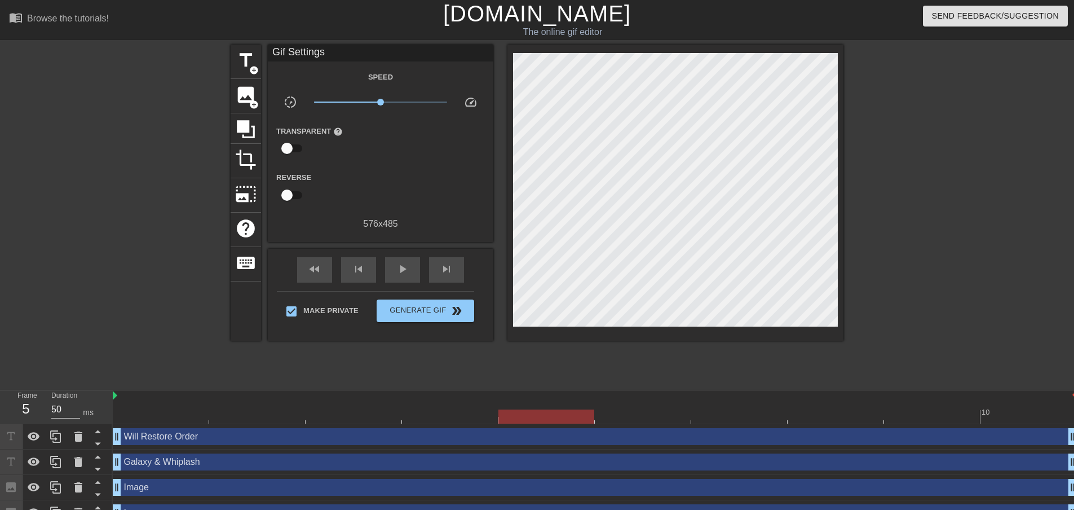
drag, startPoint x: 1021, startPoint y: 421, endPoint x: 537, endPoint y: 442, distance: 483.7
click at [537, 442] on div "10 Will Restore Order drag_handle drag_handle Galaxy & Whiplash drag_handle dra…" at bounding box center [593, 483] width 961 height 186
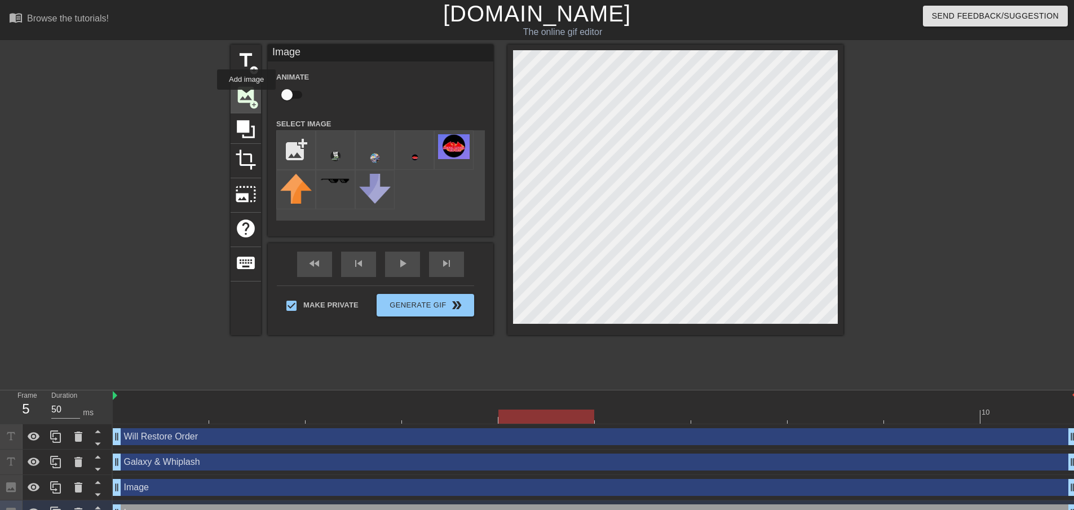
click at [246, 97] on span "image" at bounding box center [245, 94] width 21 height 21
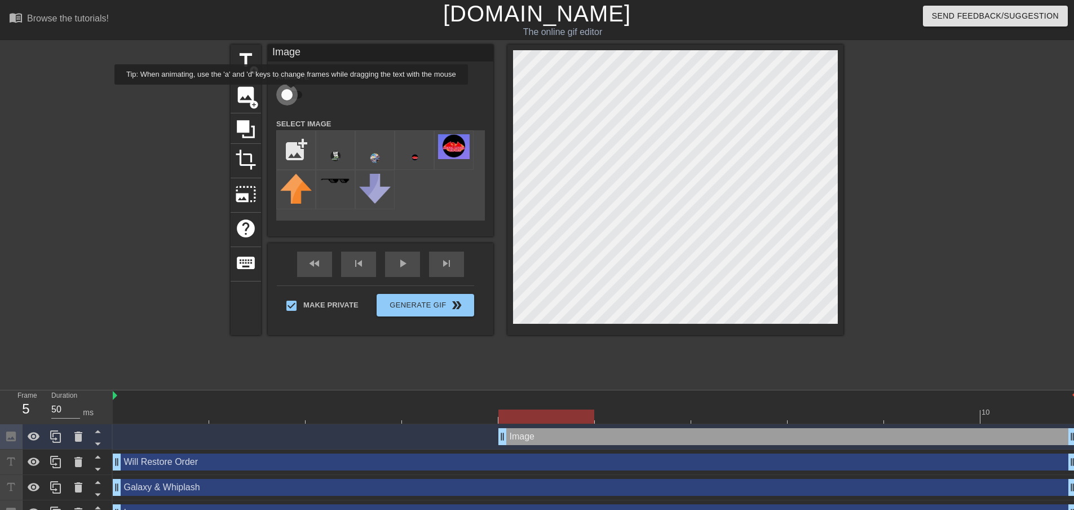
click at [292, 92] on input "checkbox" at bounding box center [287, 94] width 64 height 21
checkbox input "true"
click at [69, 439] on div at bounding box center [78, 436] width 23 height 25
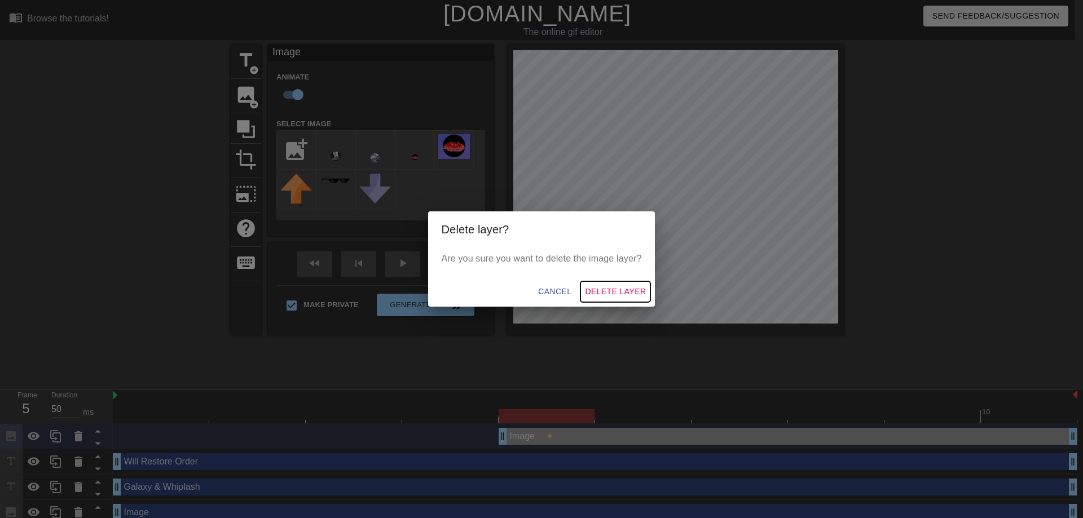
click at [602, 296] on span "Delete Layer" at bounding box center [615, 292] width 61 height 14
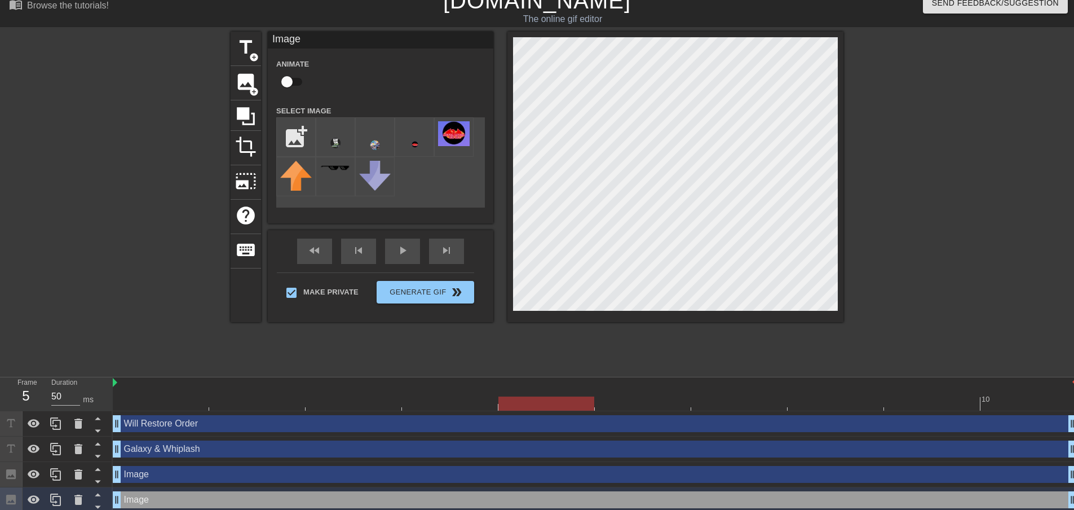
scroll to position [12, 0]
click at [285, 83] on input "checkbox" at bounding box center [287, 82] width 64 height 21
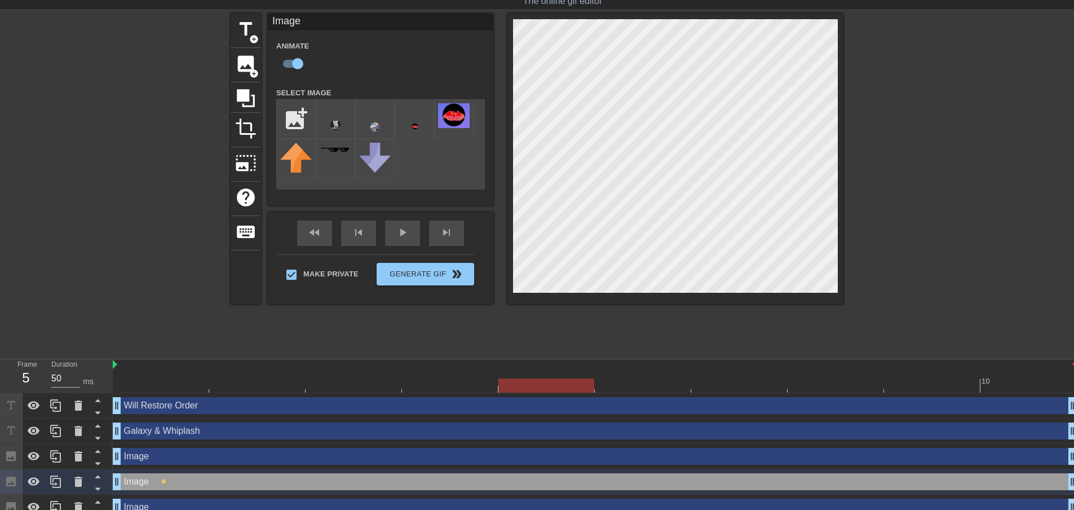
scroll to position [69, 0]
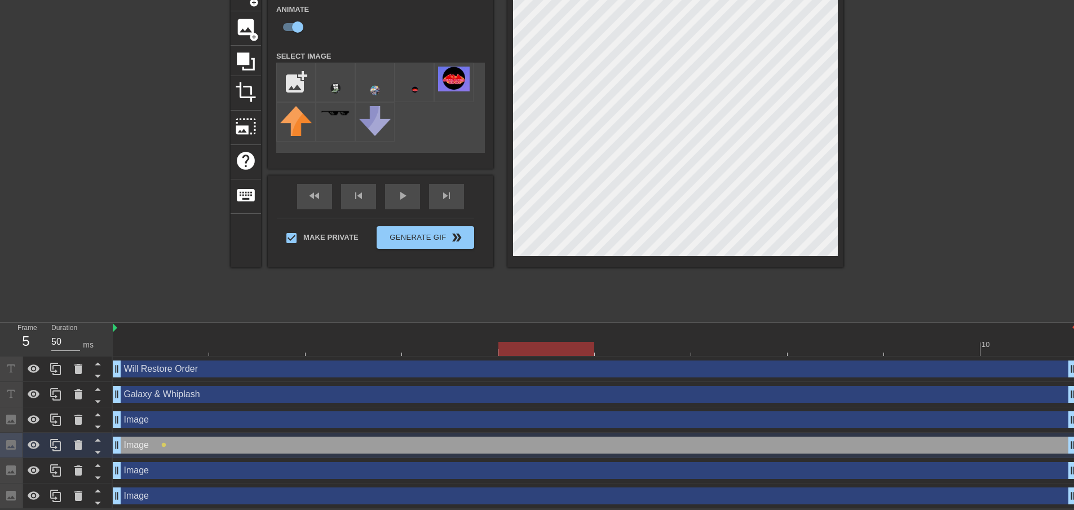
drag, startPoint x: 570, startPoint y: 351, endPoint x: 517, endPoint y: 349, distance: 52.5
click at [517, 349] on div at bounding box center [546, 349] width 96 height 14
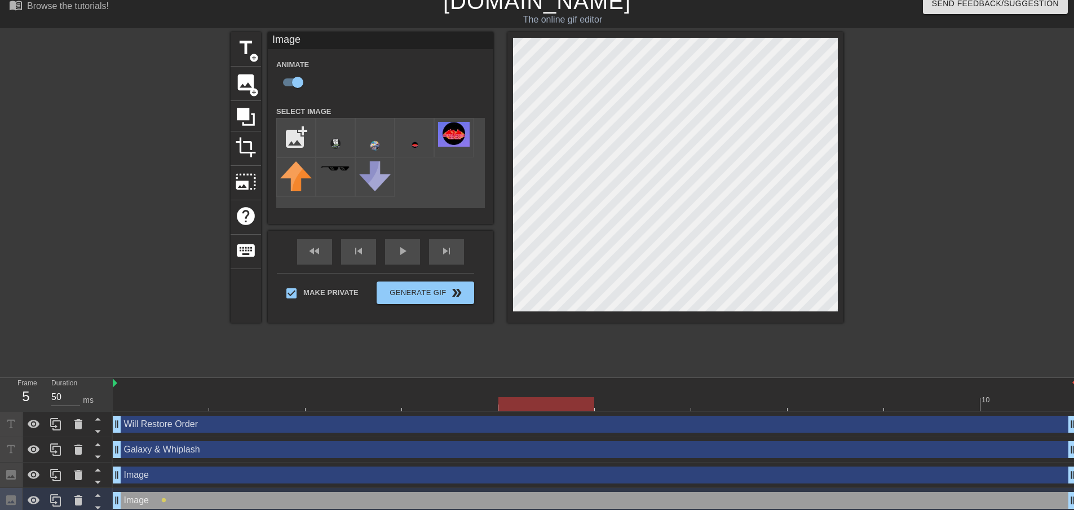
scroll to position [0, 0]
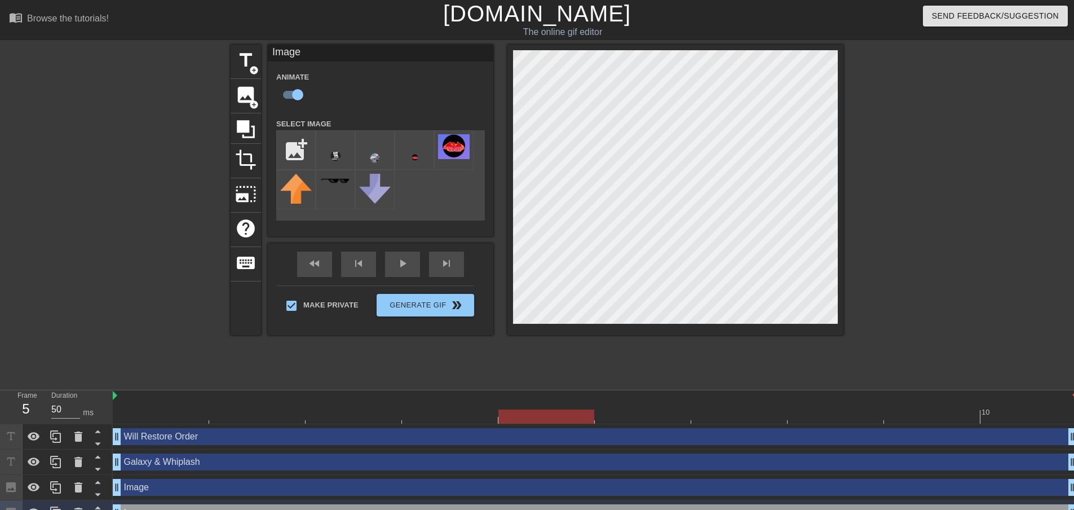
drag, startPoint x: 551, startPoint y: 418, endPoint x: 532, endPoint y: 400, distance: 26.7
click at [532, 400] on div "10" at bounding box center [595, 406] width 964 height 33
drag, startPoint x: 547, startPoint y: 420, endPoint x: 170, endPoint y: 416, distance: 376.7
click at [170, 416] on div at bounding box center [161, 416] width 96 height 14
drag, startPoint x: 193, startPoint y: 415, endPoint x: 599, endPoint y: 417, distance: 406.0
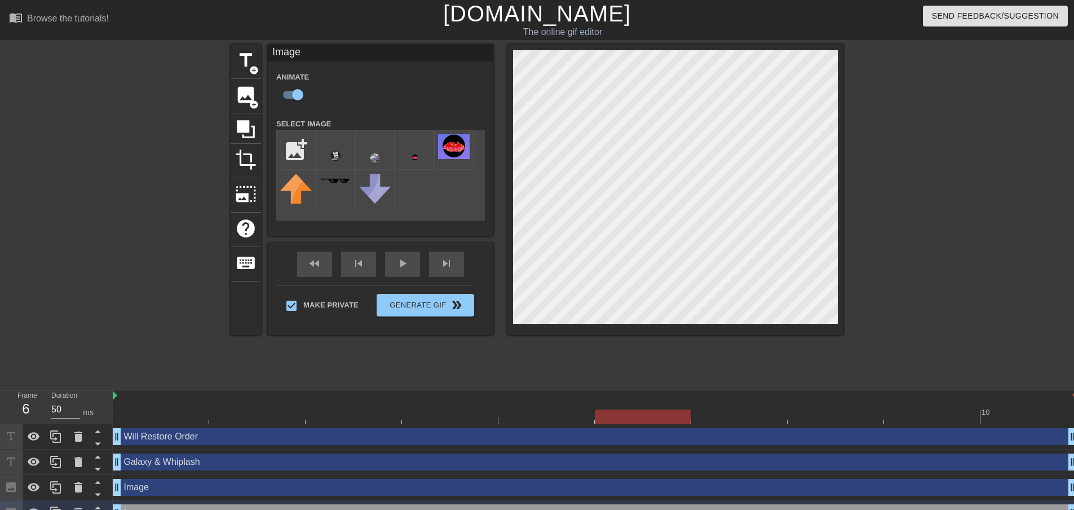
click at [599, 417] on div at bounding box center [643, 416] width 96 height 14
drag, startPoint x: 664, startPoint y: 421, endPoint x: 699, endPoint y: 417, distance: 35.2
click at [699, 417] on div at bounding box center [739, 416] width 96 height 14
drag, startPoint x: 751, startPoint y: 417, endPoint x: 807, endPoint y: 403, distance: 58.1
click at [807, 403] on div "10" at bounding box center [595, 406] width 964 height 33
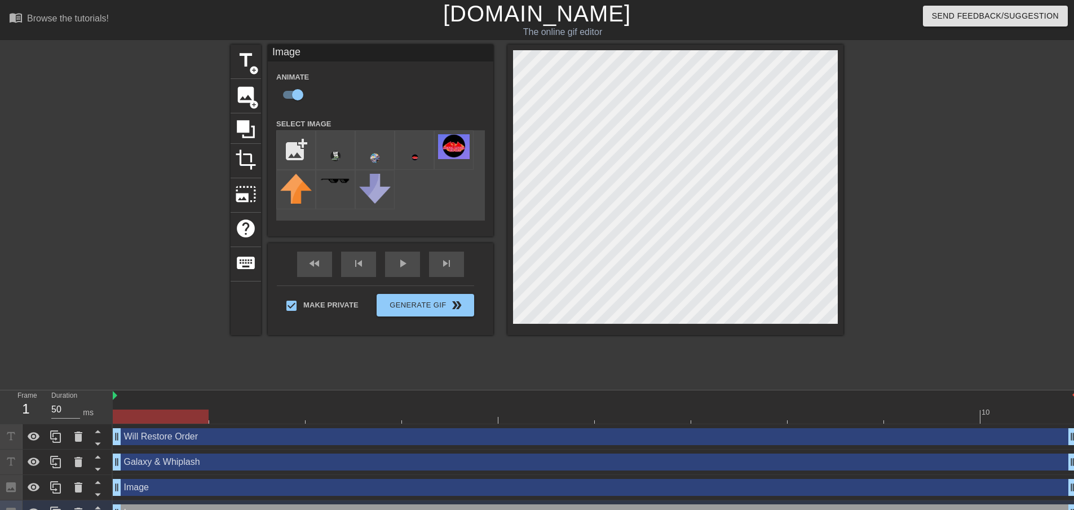
drag, startPoint x: 845, startPoint y: 416, endPoint x: 171, endPoint y: 399, distance: 674.1
click at [171, 399] on div "10" at bounding box center [595, 406] width 964 height 33
checkbox input "false"
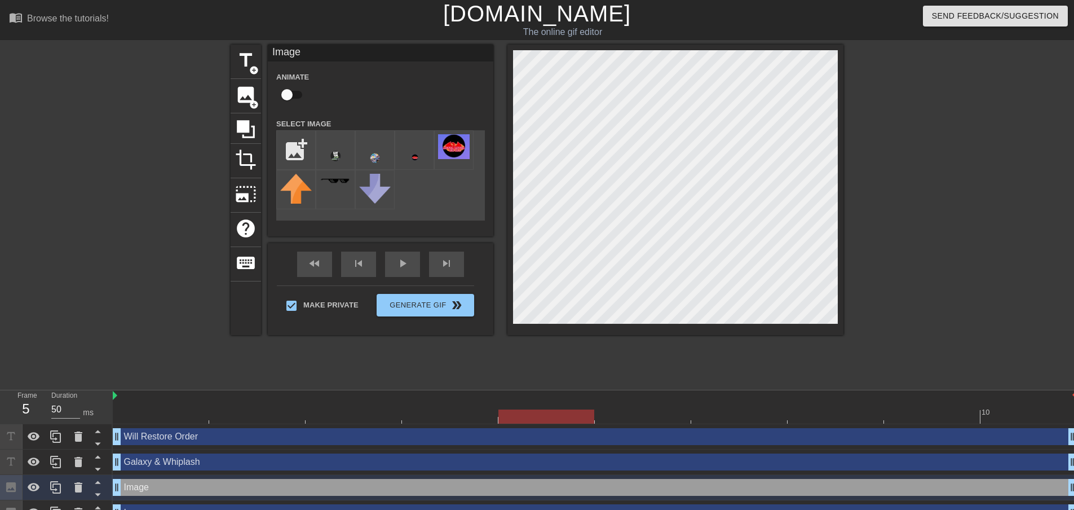
drag, startPoint x: 180, startPoint y: 416, endPoint x: 503, endPoint y: 416, distance: 323.1
click at [503, 416] on div at bounding box center [546, 416] width 96 height 14
drag, startPoint x: 561, startPoint y: 419, endPoint x: 652, endPoint y: 401, distance: 92.5
click at [652, 401] on div "10" at bounding box center [595, 406] width 964 height 33
drag, startPoint x: 674, startPoint y: 416, endPoint x: 701, endPoint y: 413, distance: 27.2
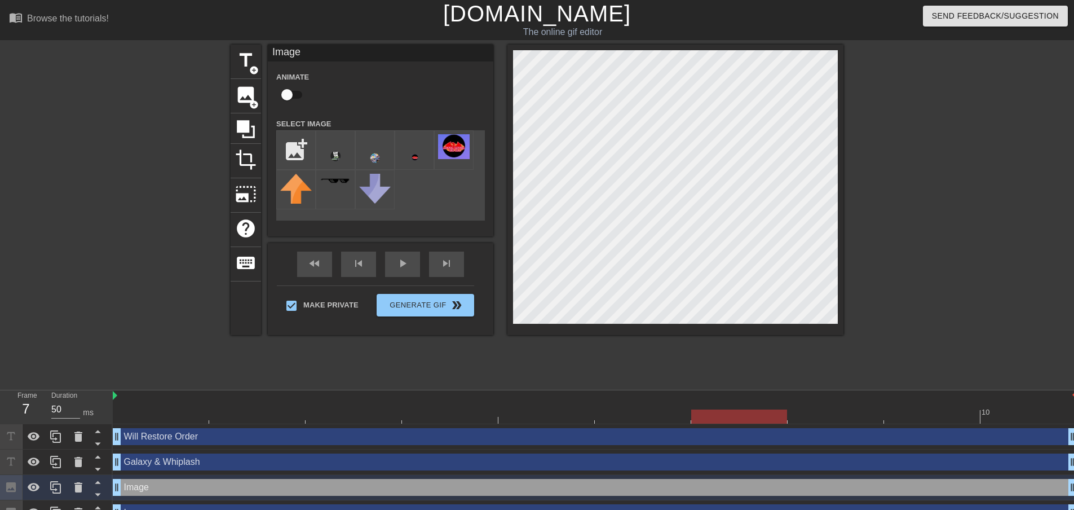
click at [701, 413] on div at bounding box center [739, 416] width 96 height 14
drag, startPoint x: 776, startPoint y: 416, endPoint x: 798, endPoint y: 333, distance: 85.8
click at [796, 407] on div "10" at bounding box center [595, 406] width 964 height 33
drag, startPoint x: 841, startPoint y: 413, endPoint x: 159, endPoint y: 399, distance: 682.4
click at [131, 455] on div "10 Will Restore Order drag_handle drag_handle Galaxy & Whiplash drag_handle dra…" at bounding box center [593, 483] width 961 height 186
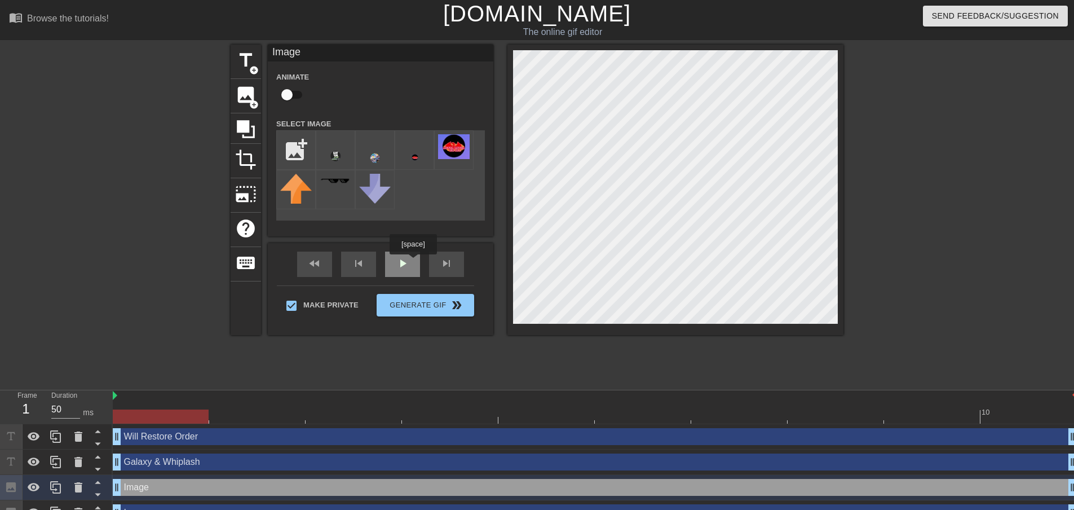
click at [413, 262] on div "play_arrow" at bounding box center [402, 263] width 35 height 25
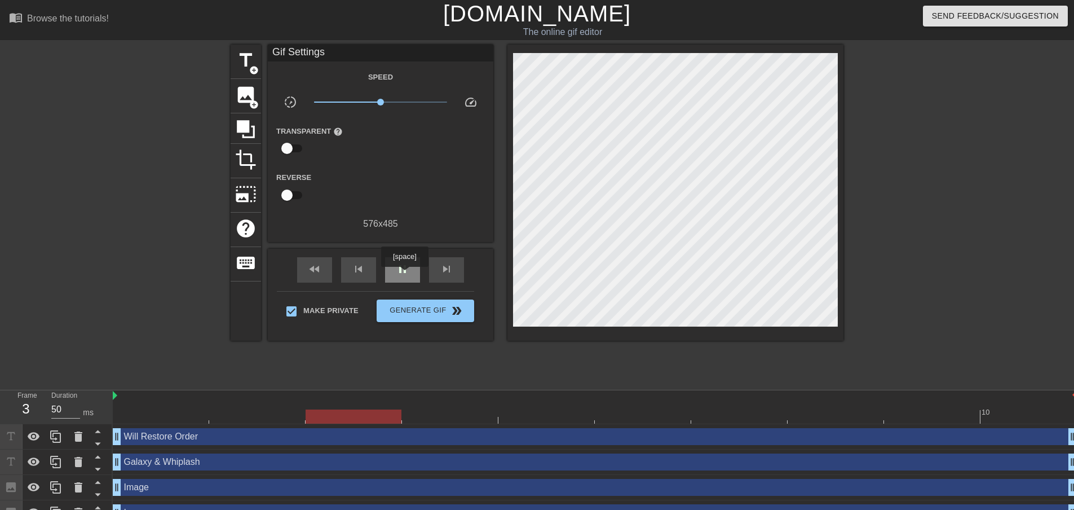
click at [404, 275] on span "pause" at bounding box center [403, 269] width 14 height 14
drag, startPoint x: 523, startPoint y: 419, endPoint x: 698, endPoint y: 408, distance: 175.1
click at [698, 408] on div "10" at bounding box center [595, 406] width 964 height 33
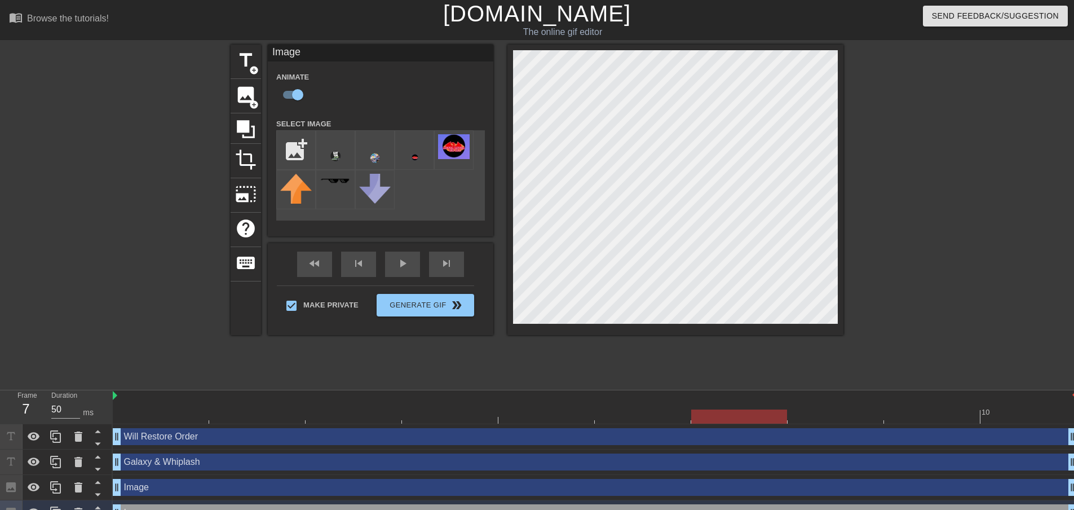
drag, startPoint x: 752, startPoint y: 411, endPoint x: 696, endPoint y: 406, distance: 56.1
click at [696, 406] on div "10" at bounding box center [595, 406] width 964 height 33
drag, startPoint x: 757, startPoint y: 412, endPoint x: 704, endPoint y: 383, distance: 60.3
click at [704, 383] on div "menu_book Browse the tutorials! [DOMAIN_NAME] The online gif editor Send Feedba…" at bounding box center [537, 288] width 1074 height 576
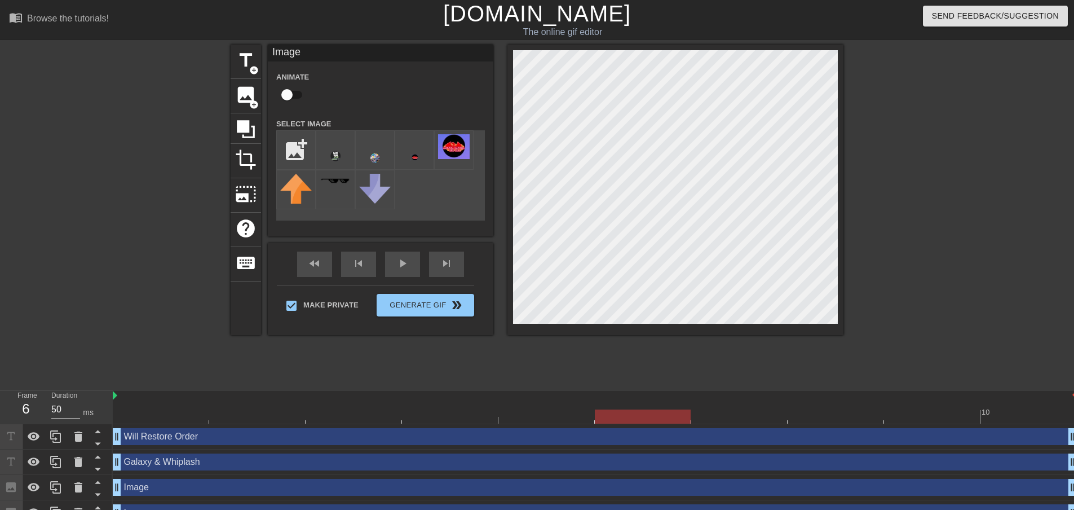
drag, startPoint x: 731, startPoint y: 421, endPoint x: 690, endPoint y: 416, distance: 40.8
click at [690, 416] on div at bounding box center [643, 416] width 96 height 14
drag, startPoint x: 649, startPoint y: 416, endPoint x: 695, endPoint y: 407, distance: 47.0
click at [695, 407] on div "10" at bounding box center [595, 406] width 964 height 33
checkbox input "true"
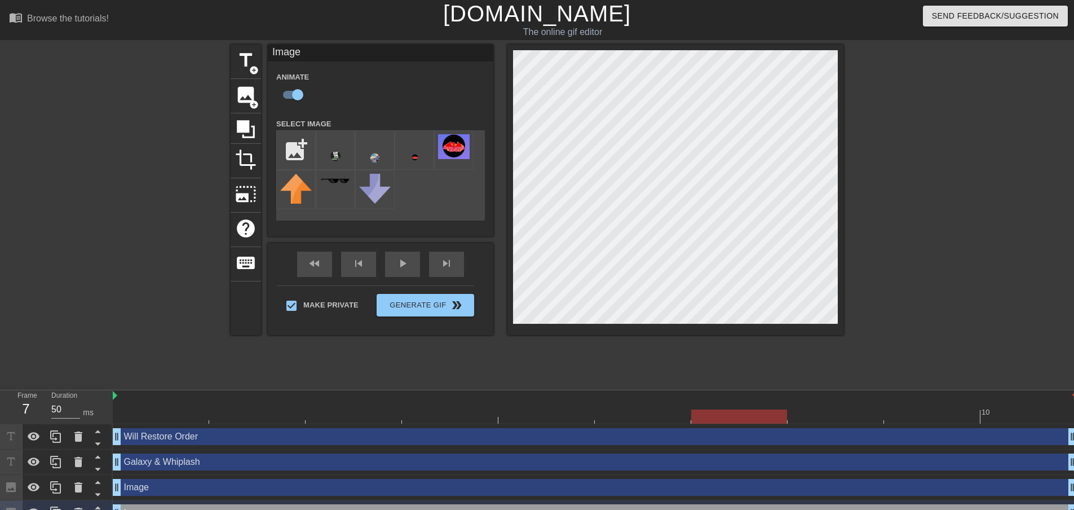
drag, startPoint x: 770, startPoint y: 417, endPoint x: 732, endPoint y: 416, distance: 38.4
click at [732, 416] on div at bounding box center [739, 416] width 96 height 14
drag, startPoint x: 754, startPoint y: 417, endPoint x: 1030, endPoint y: 396, distance: 276.0
click at [1030, 396] on div "10" at bounding box center [595, 406] width 964 height 33
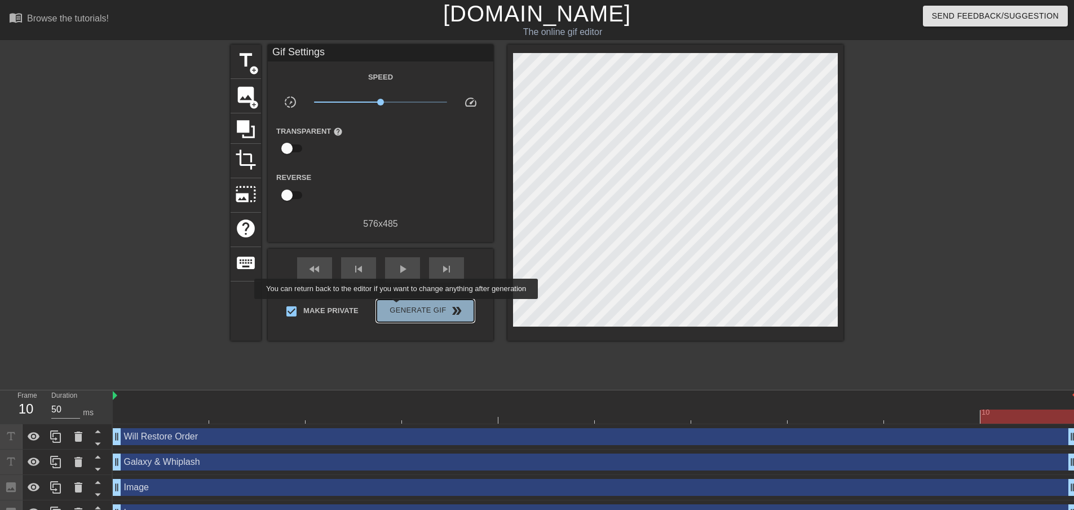
click at [398, 307] on span "Generate Gif double_arrow" at bounding box center [425, 311] width 89 height 14
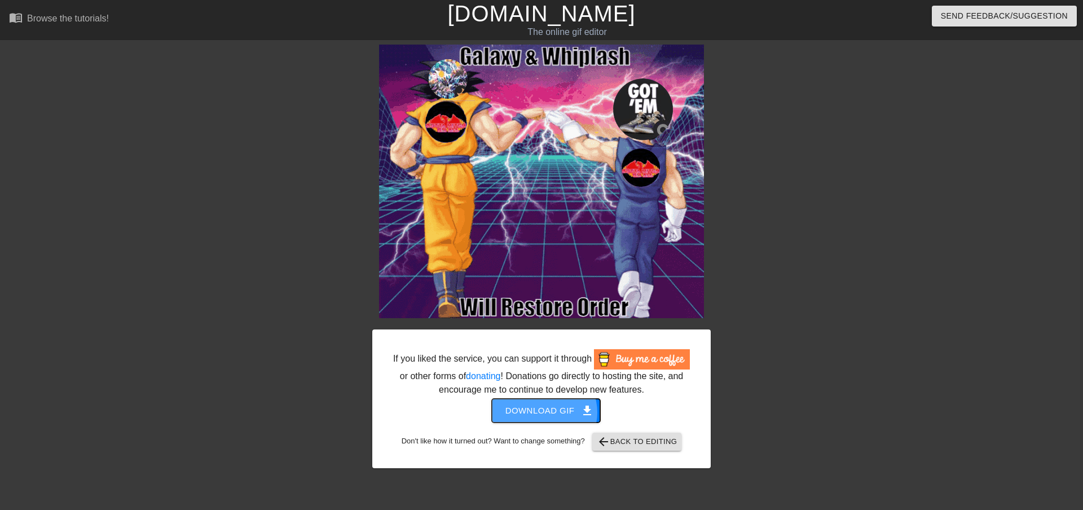
click at [544, 412] on span "Download gif get_app" at bounding box center [546, 410] width 82 height 15
